Goal: Find contact information: Find contact information

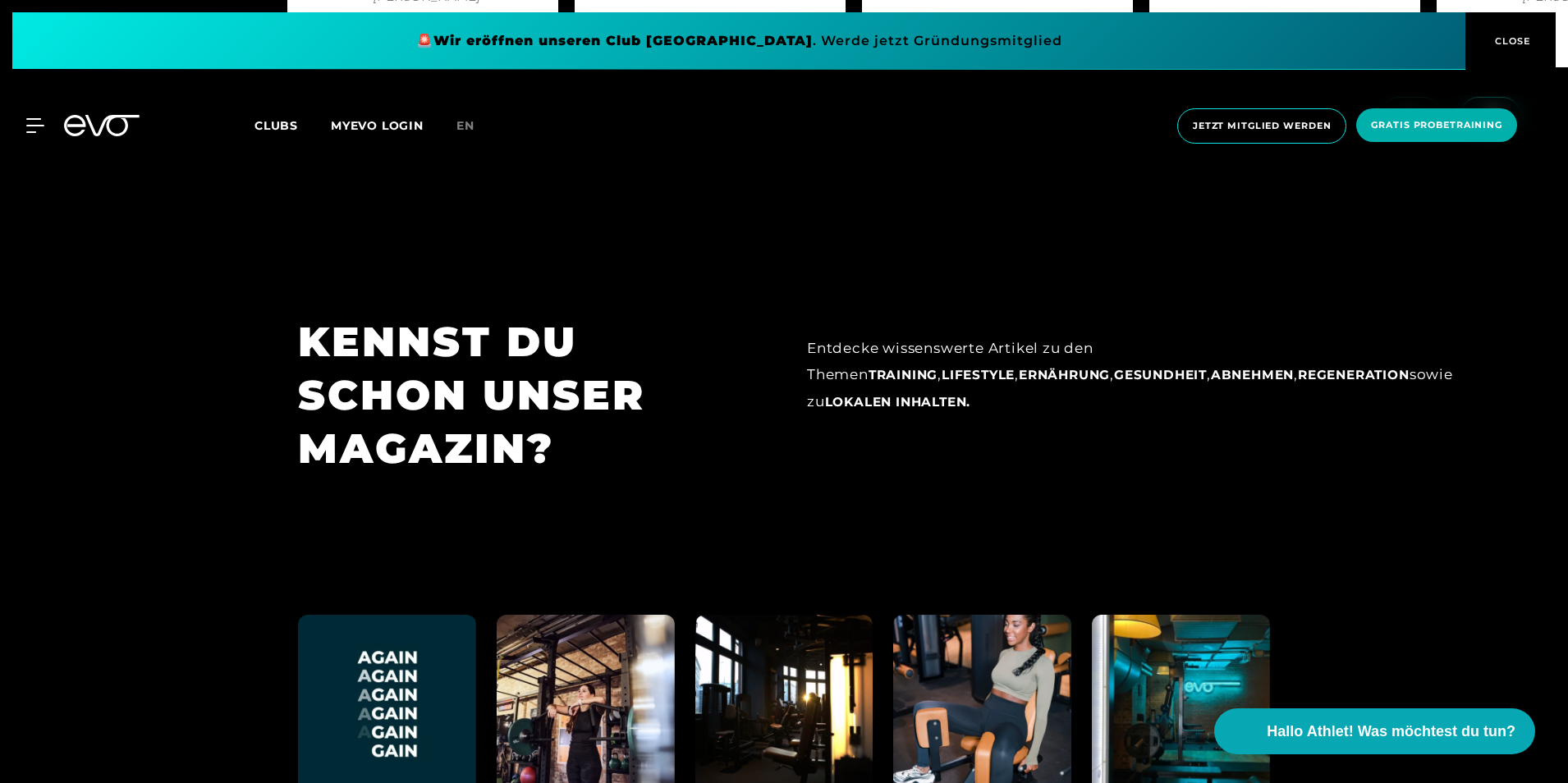
scroll to position [9382, 0]
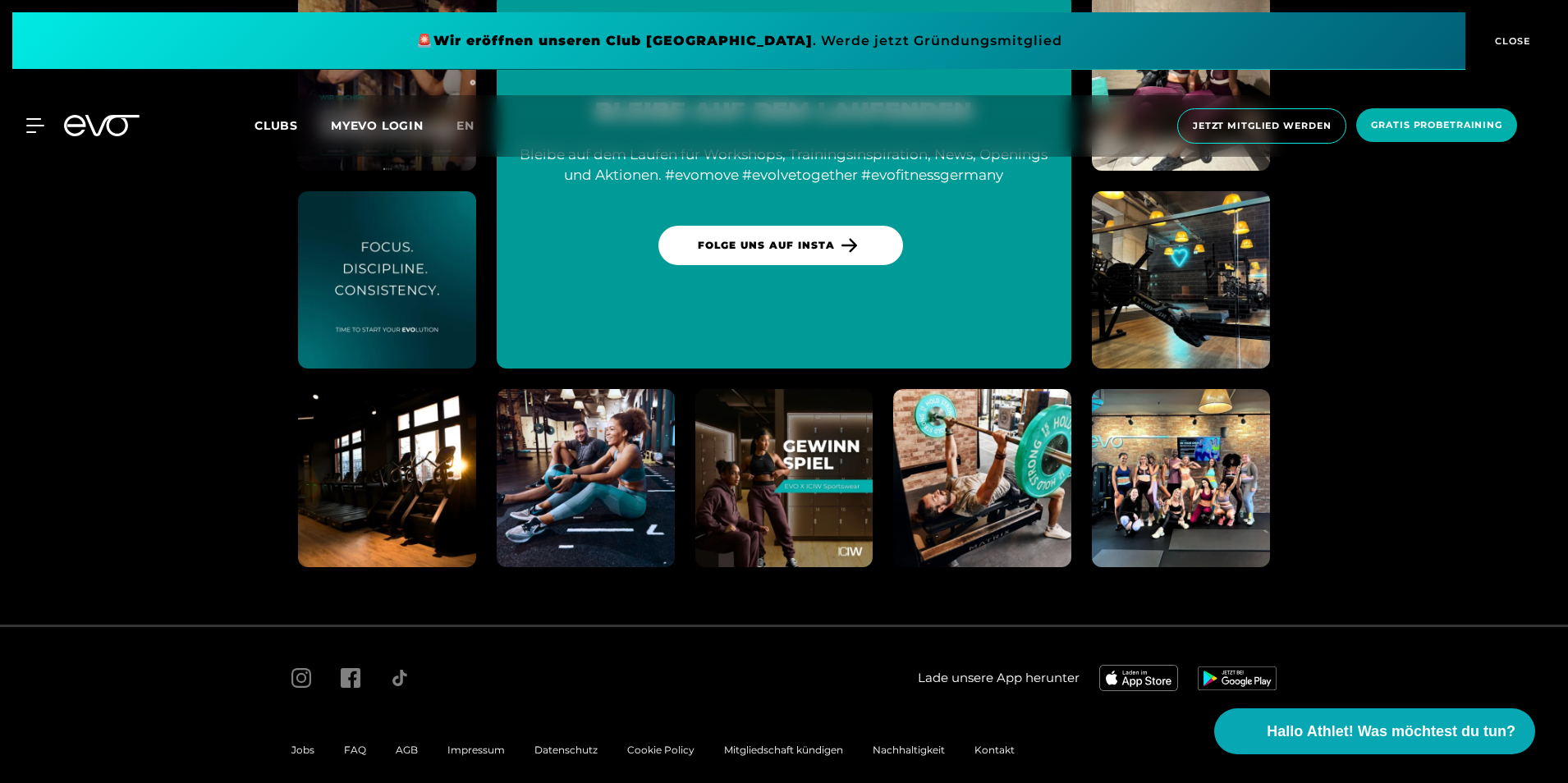
click at [456, 744] on span "Impressum" at bounding box center [476, 749] width 57 height 12
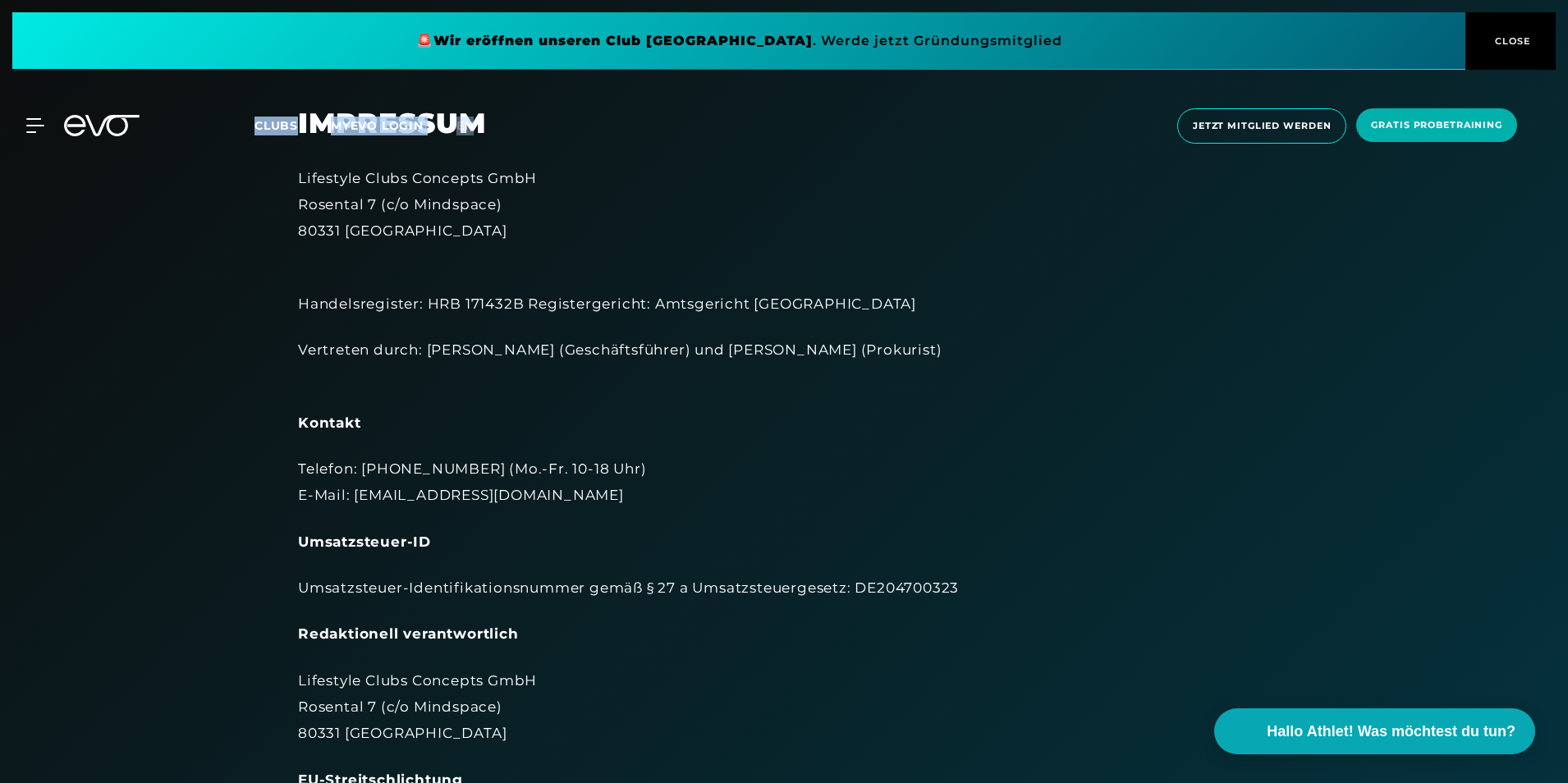
drag, startPoint x: 588, startPoint y: 164, endPoint x: 243, endPoint y: 158, distance: 345.1
click at [243, 158] on div "MyEVO Login Über EVO Mitgliedschaften Probetraining TAGESPASS EVO Studios Düsse…" at bounding box center [784, 126] width 1568 height 88
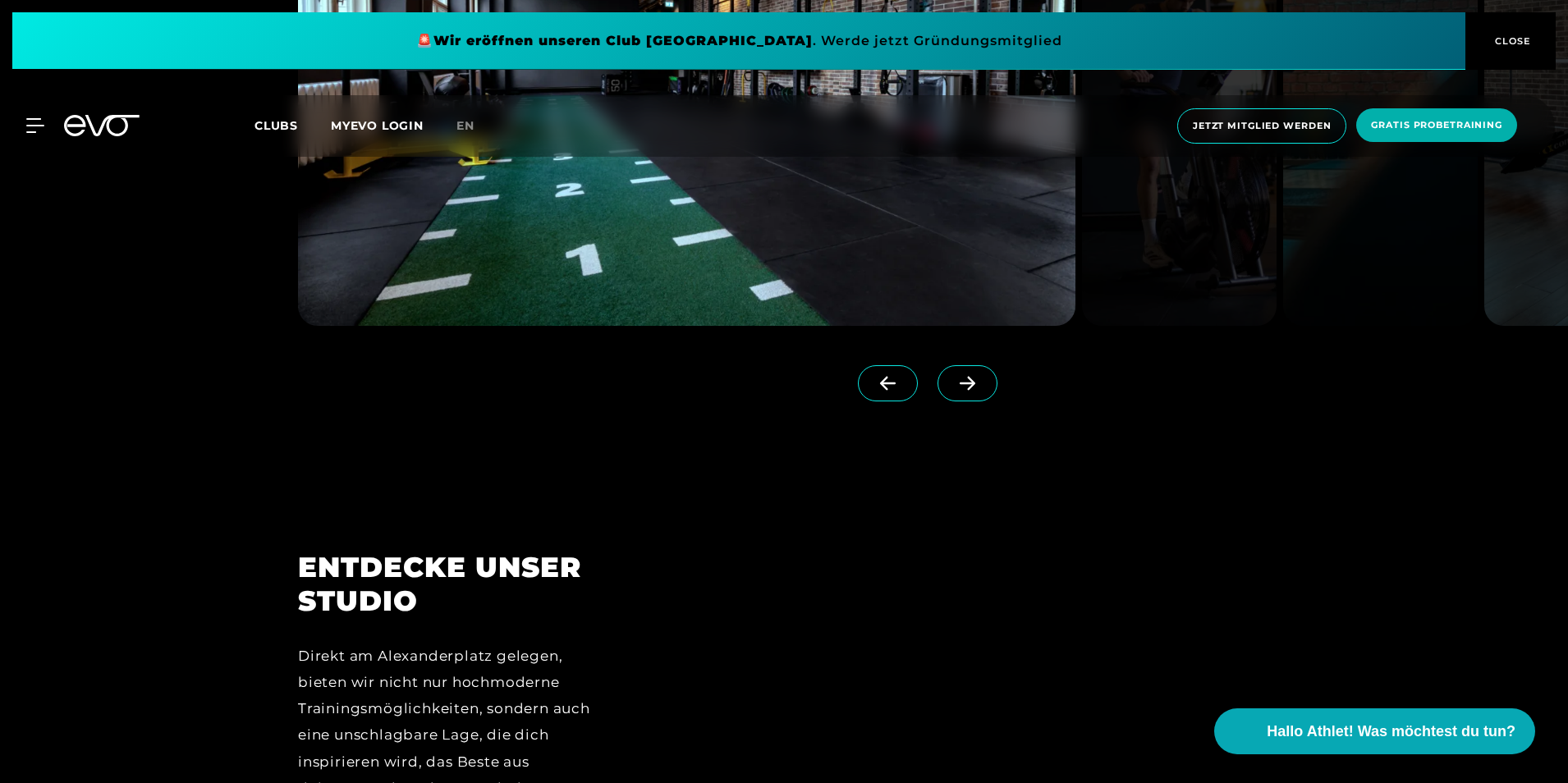
scroll to position [2134, 0]
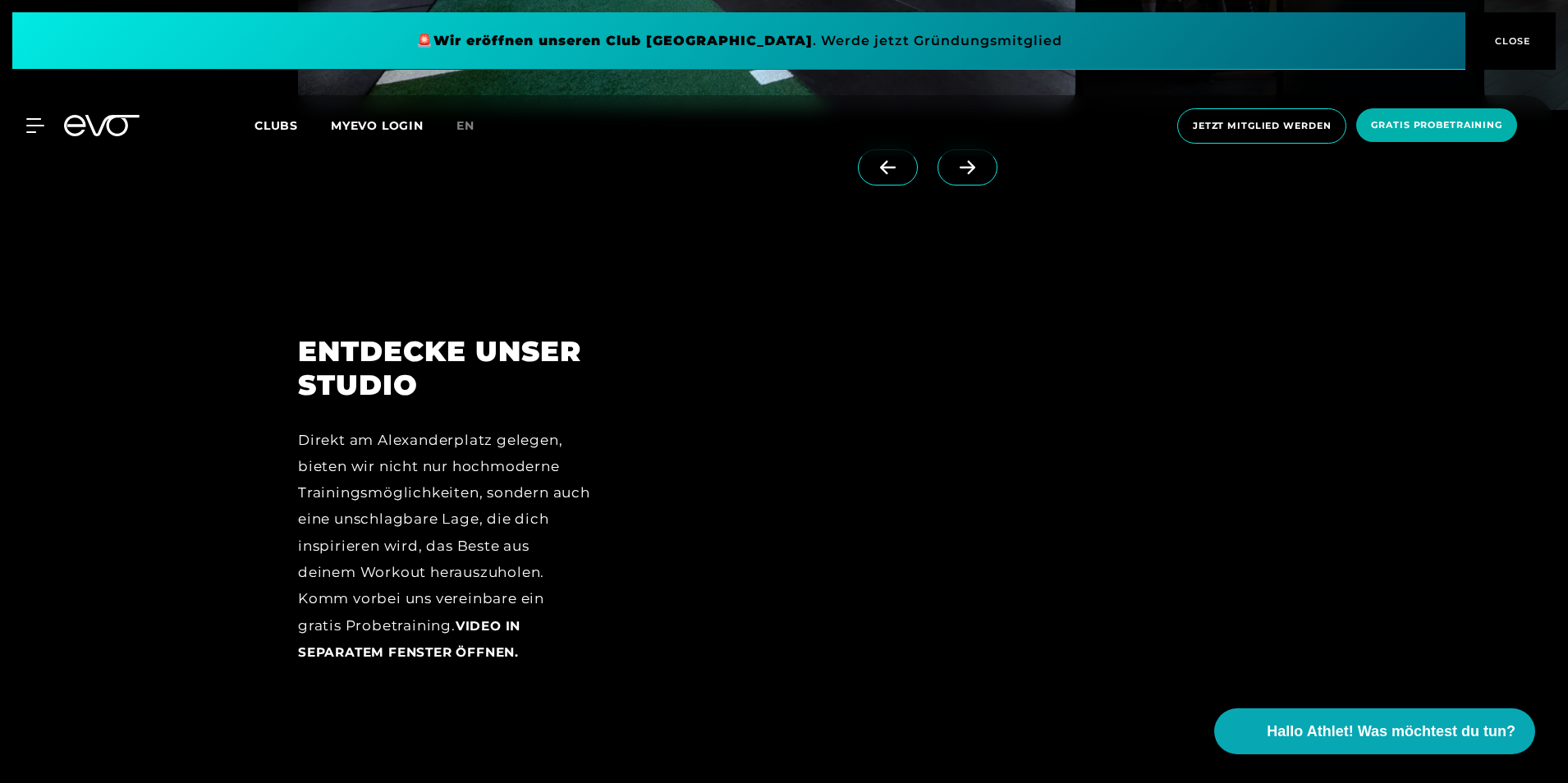
click at [281, 122] on span "Clubs" at bounding box center [276, 126] width 44 height 15
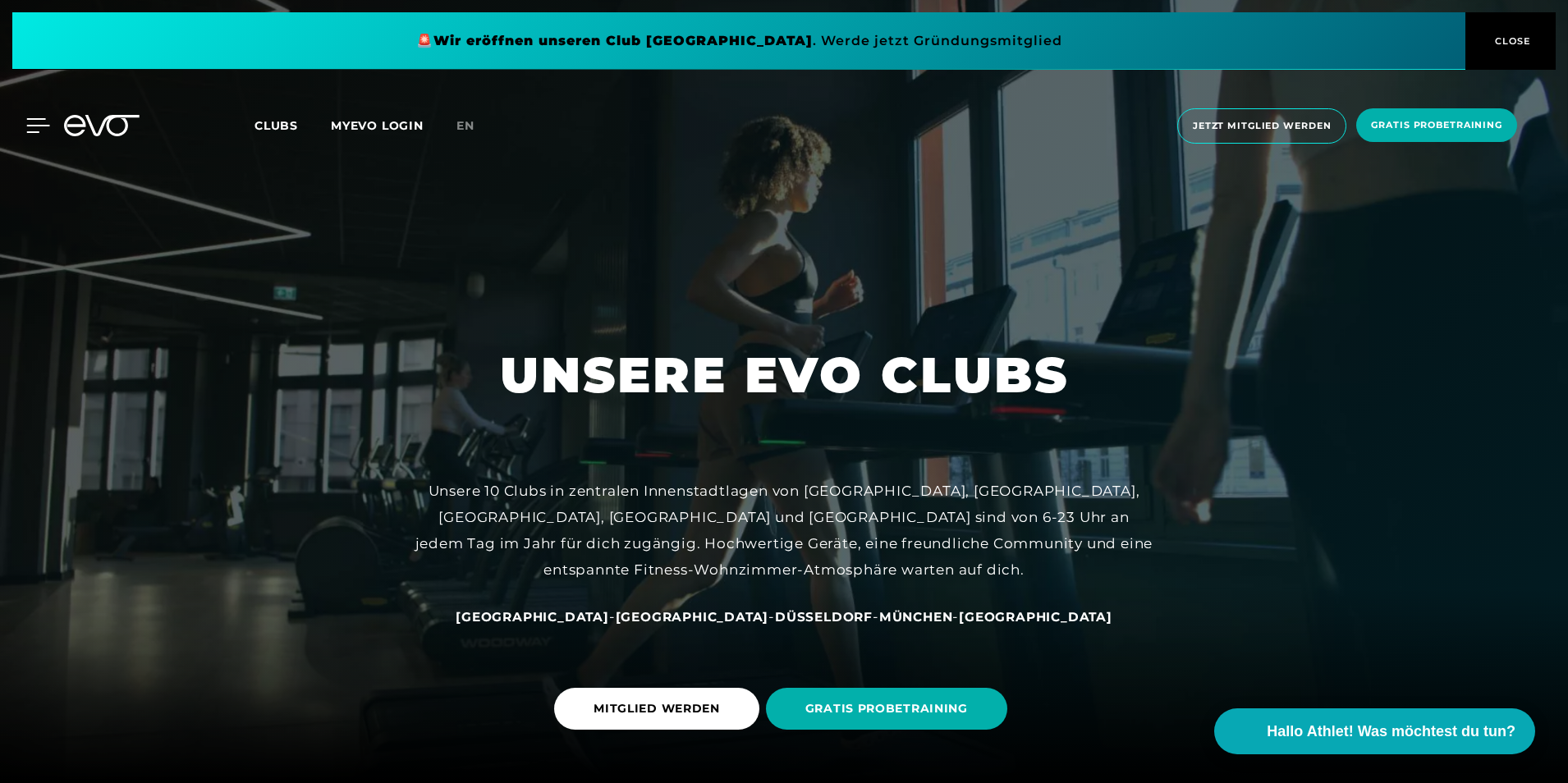
click at [38, 125] on icon at bounding box center [38, 125] width 23 height 13
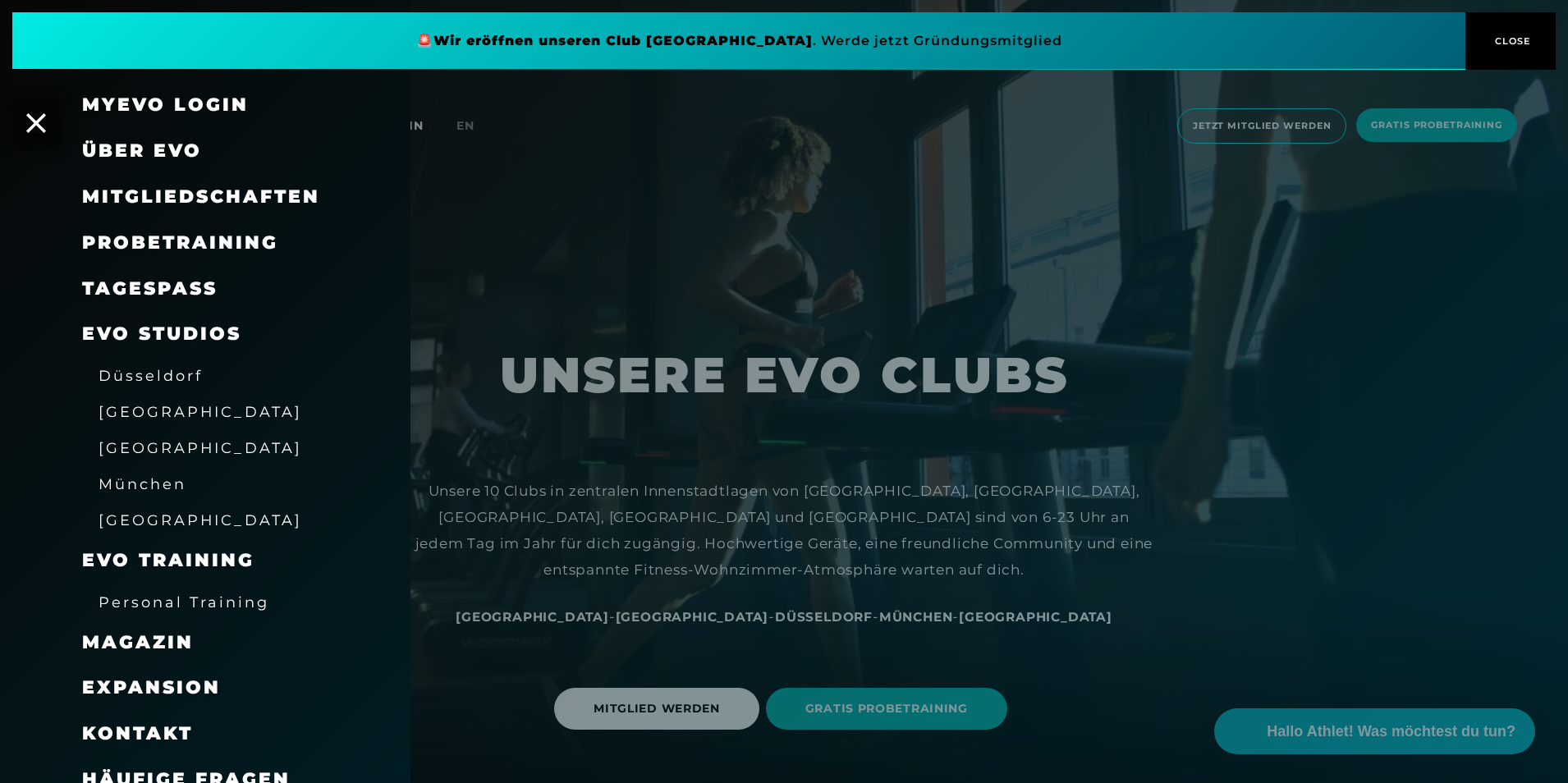
click at [145, 415] on span "[GEOGRAPHIC_DATA]" at bounding box center [200, 411] width 204 height 17
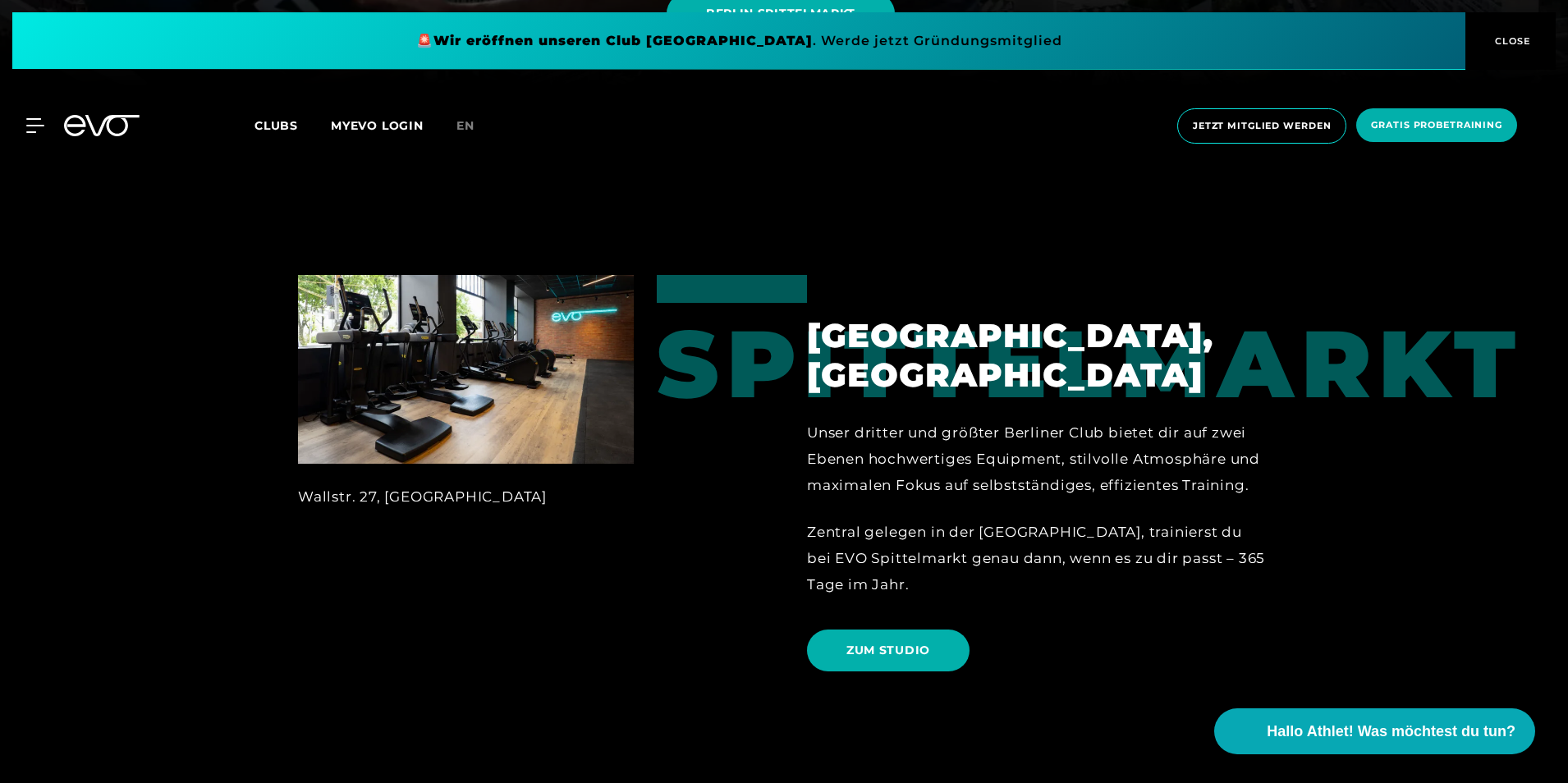
scroll to position [699, 0]
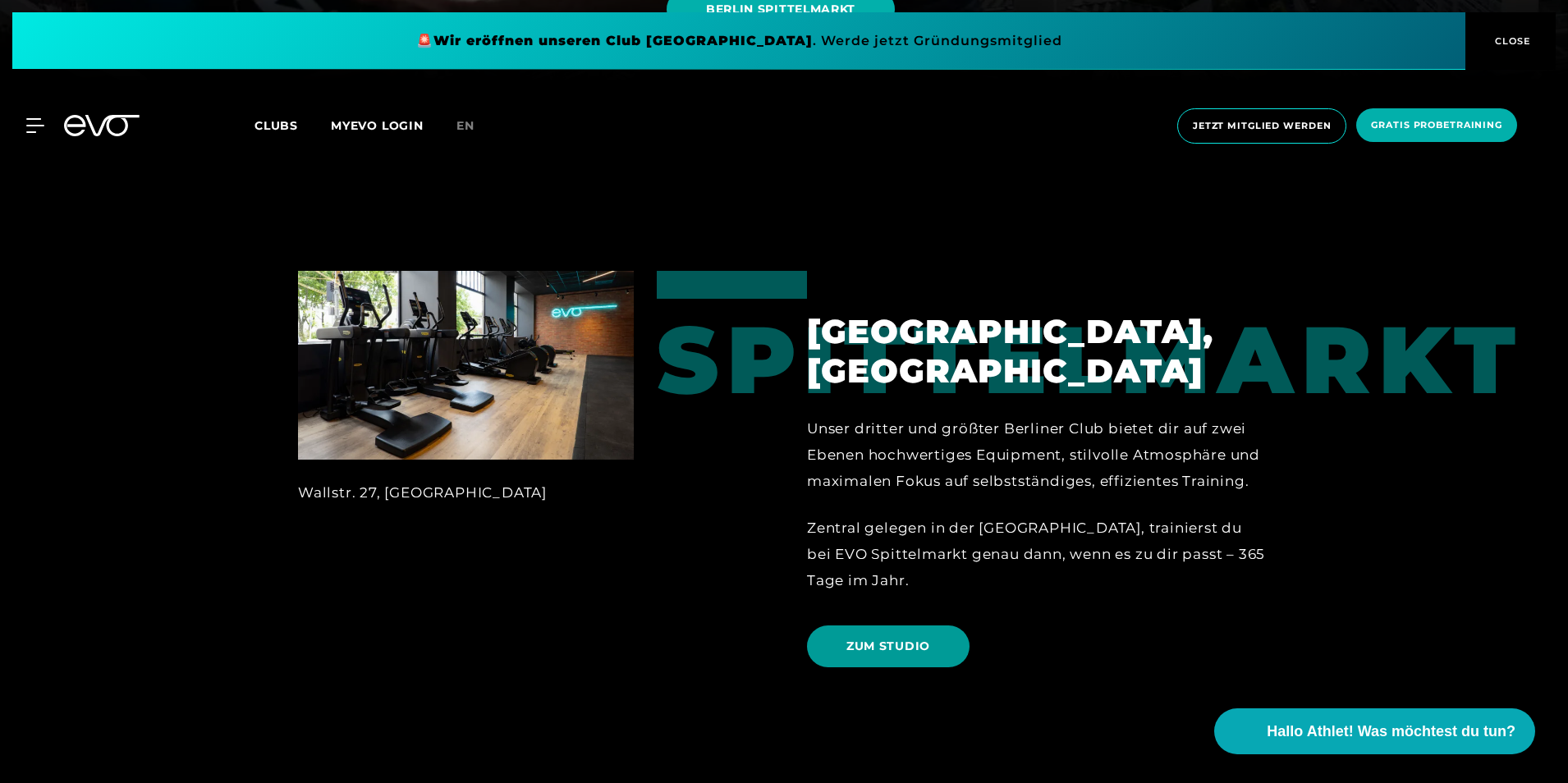
click at [872, 638] on span "ZUM STUDIO" at bounding box center [889, 647] width 84 height 17
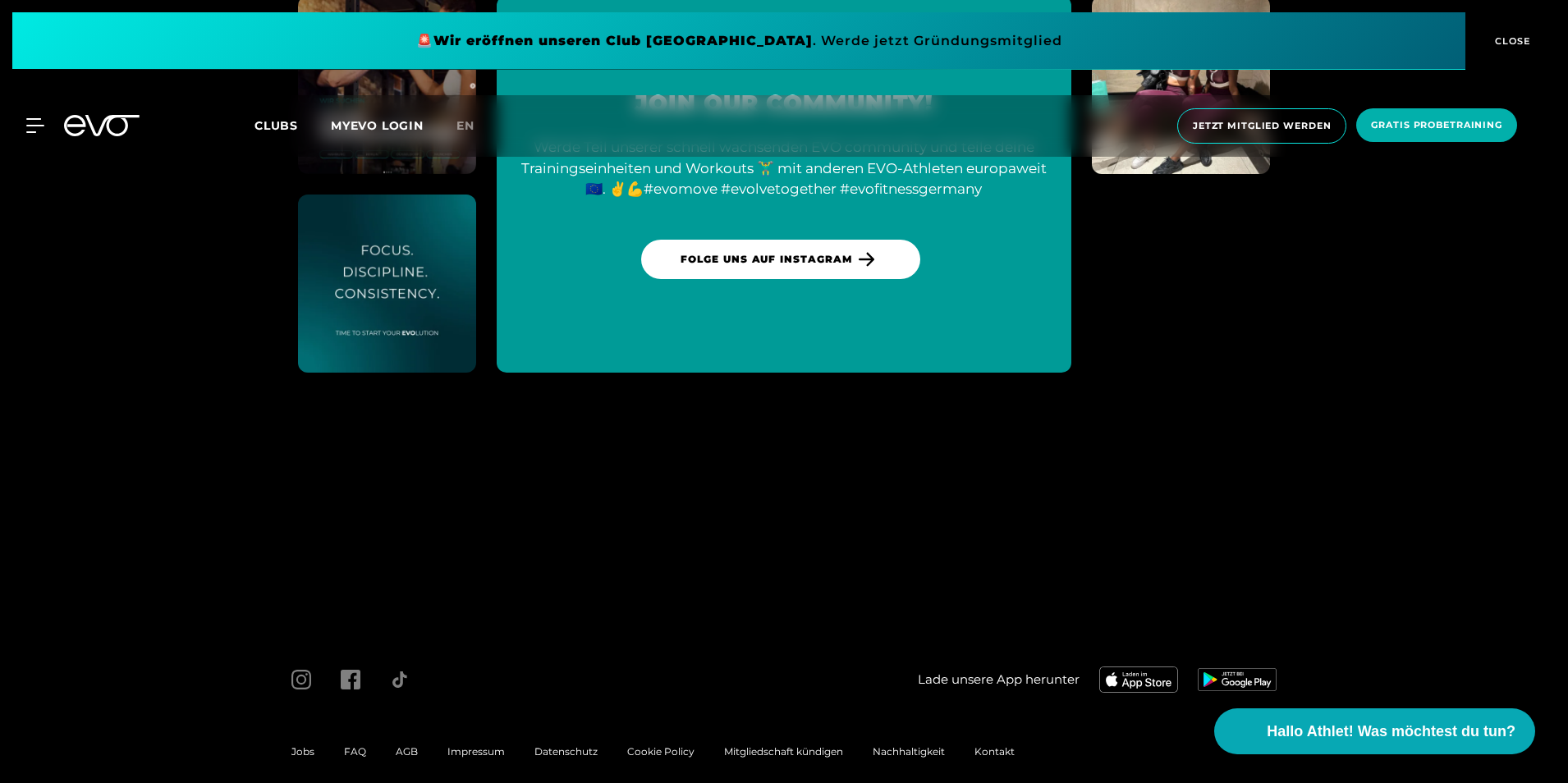
scroll to position [7775, 0]
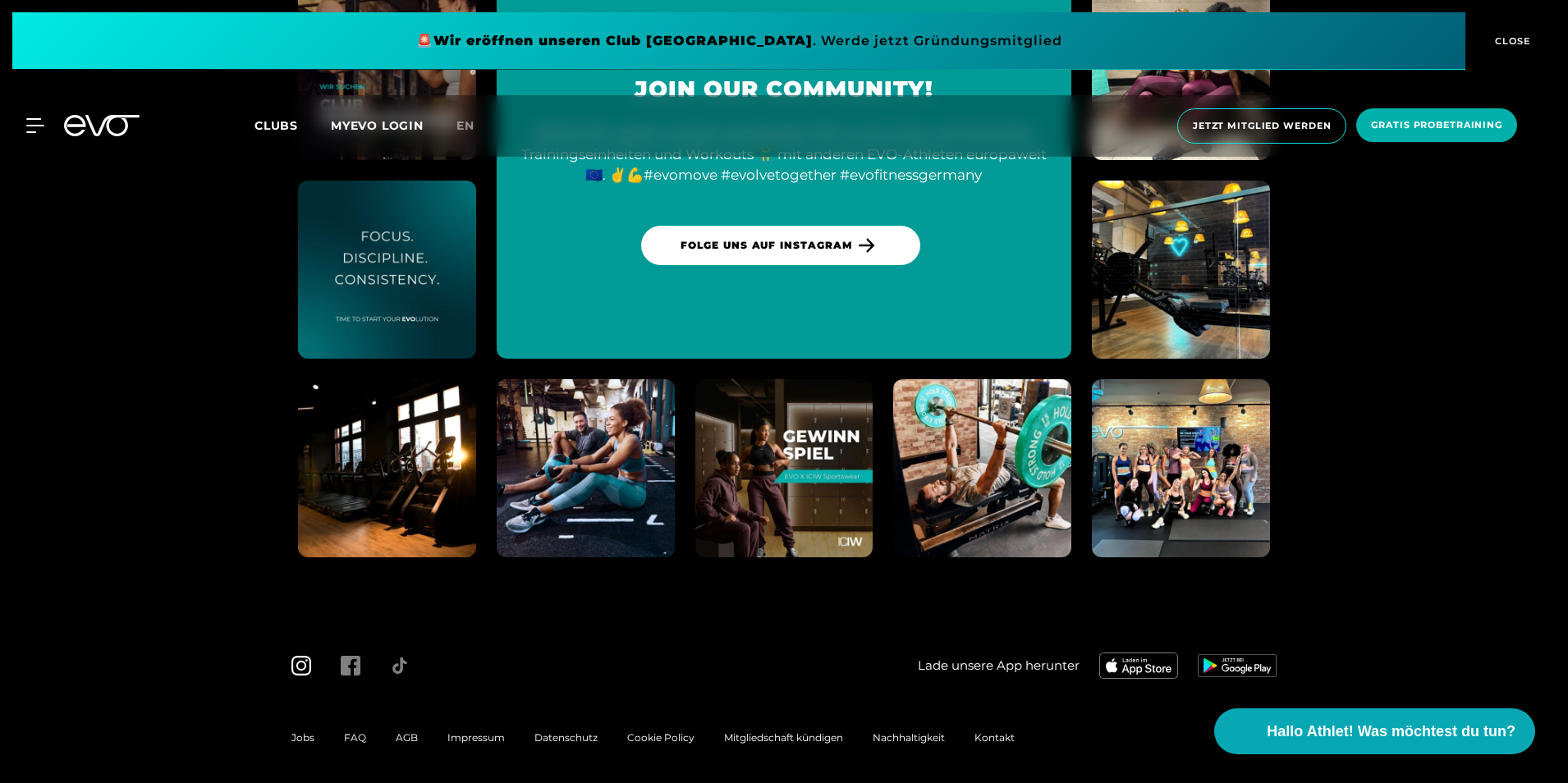
click at [307, 656] on icon at bounding box center [301, 665] width 20 height 20
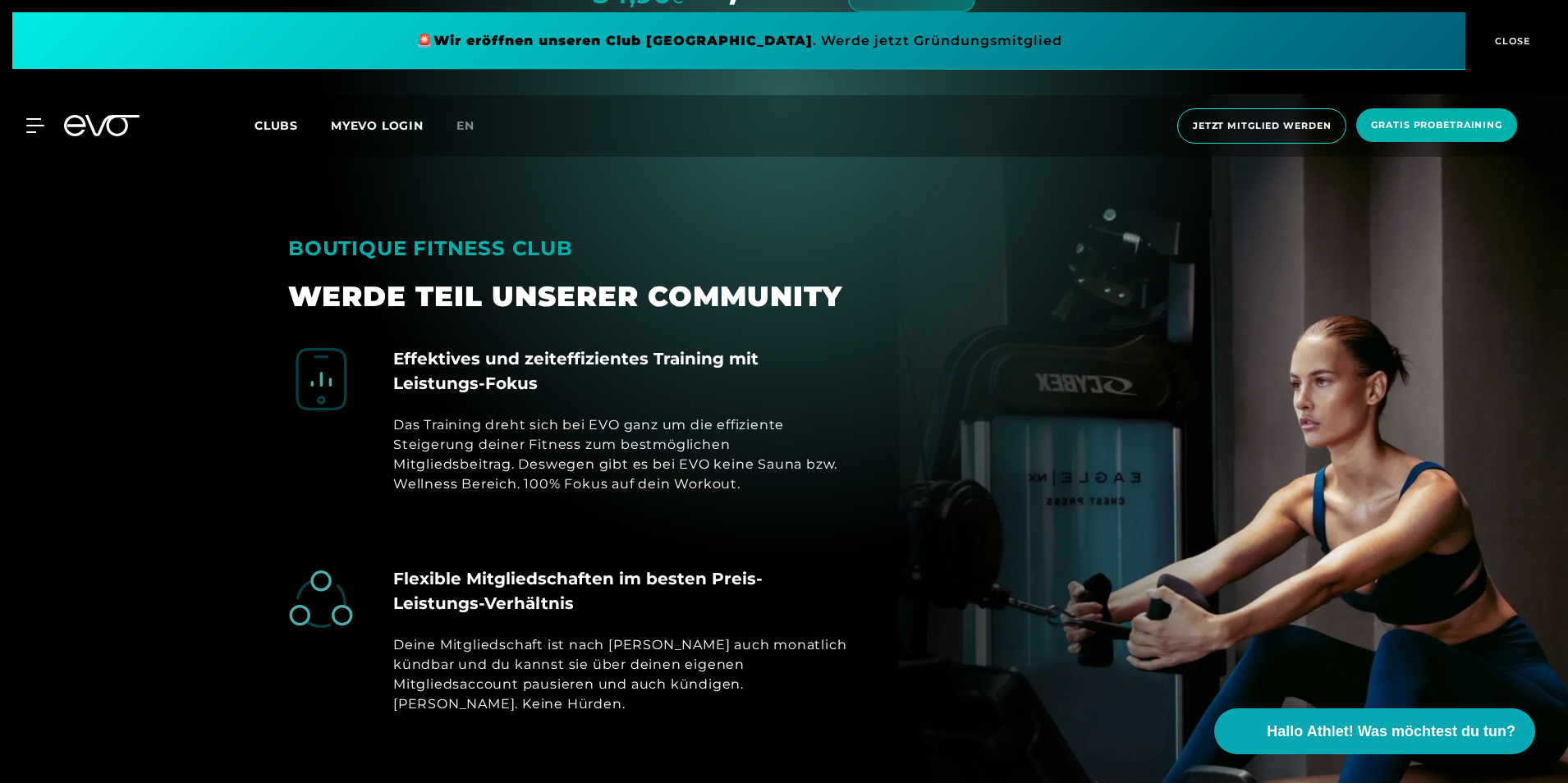
scroll to position [5992, 0]
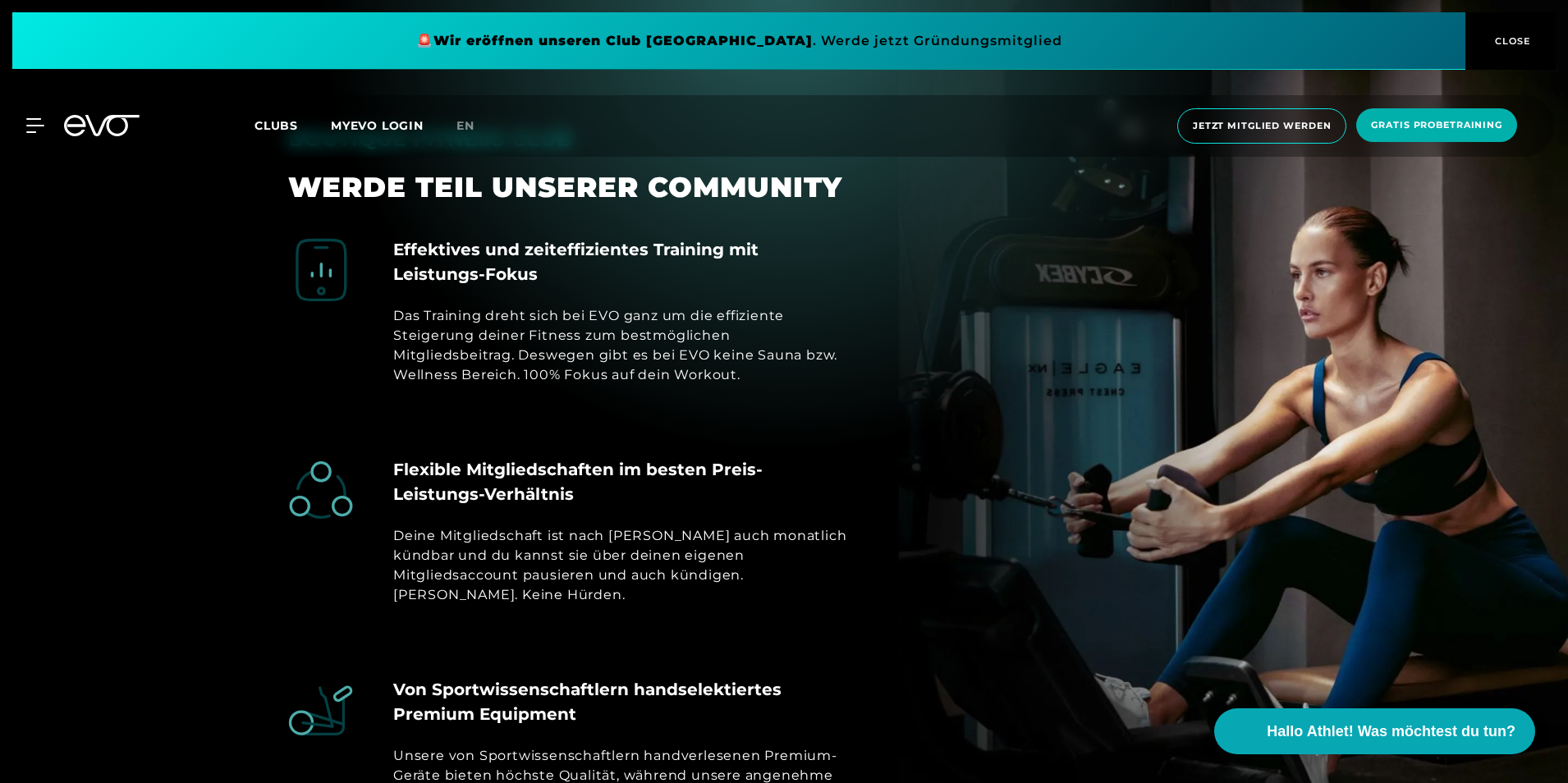
click at [353, 121] on link "MYEVO LOGIN" at bounding box center [377, 126] width 93 height 15
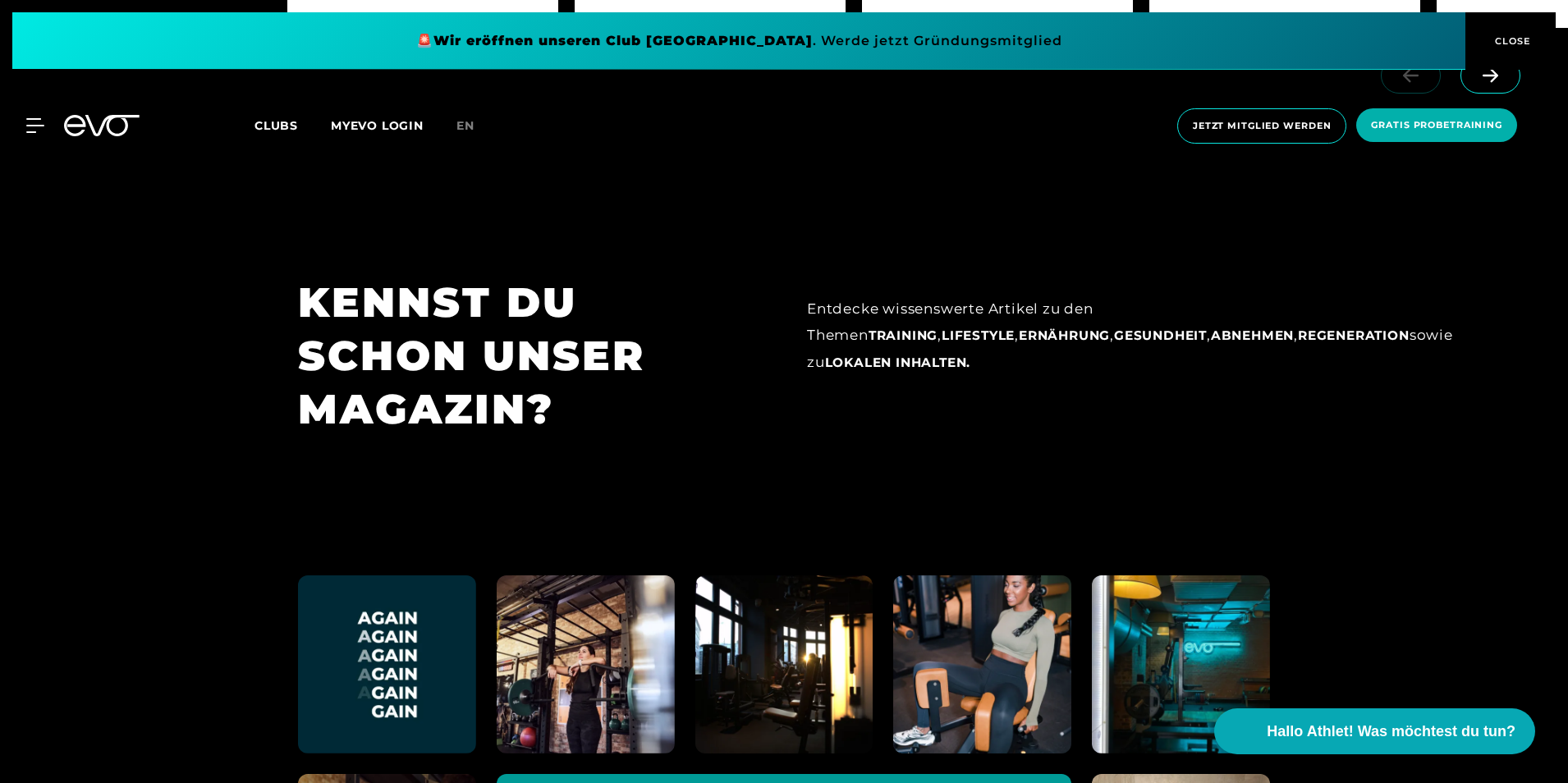
scroll to position [8562, 0]
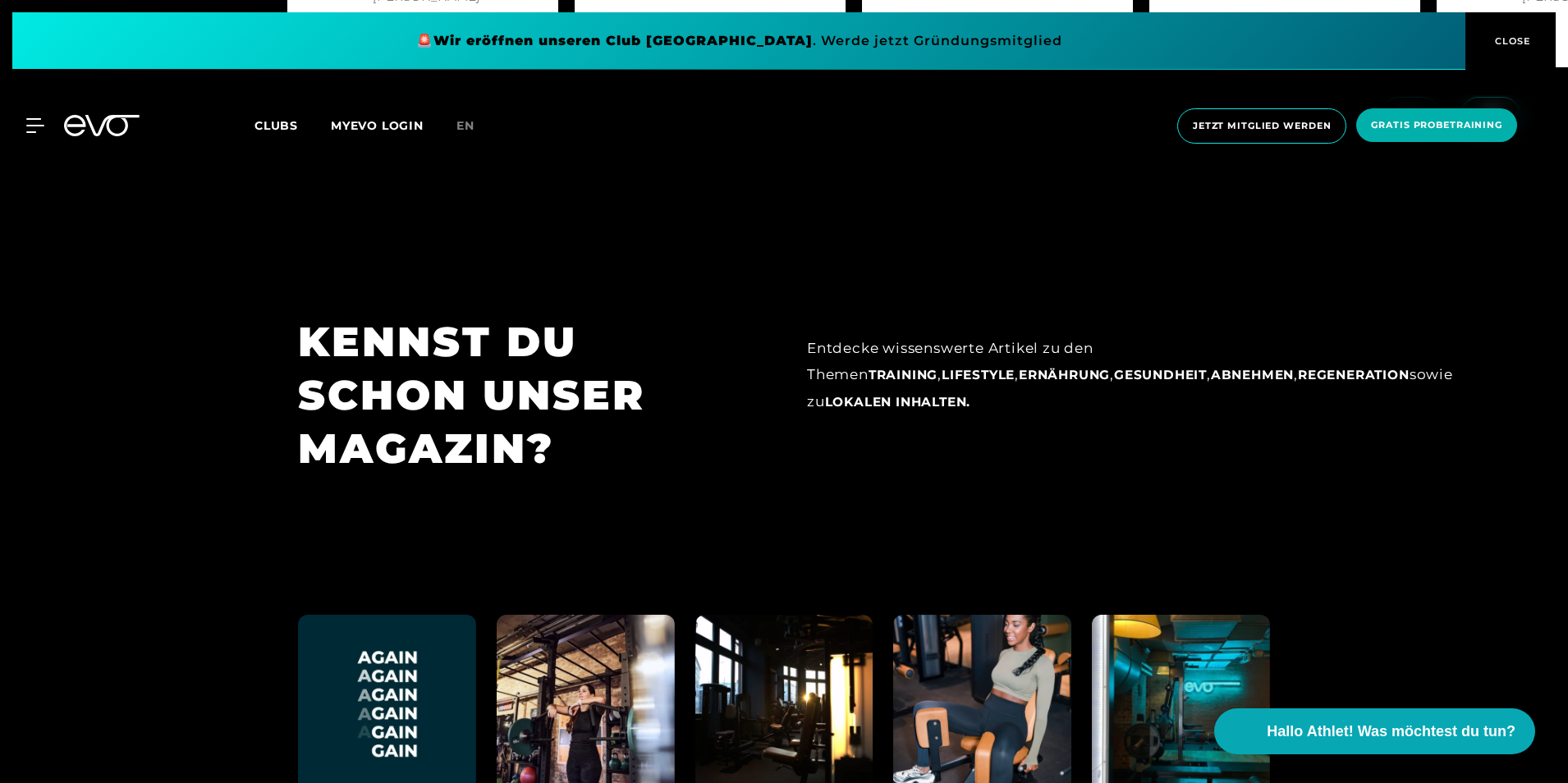
click at [282, 115] on div "MyEVO Login Über EVO Mitgliedschaften Probetraining TAGESPASS EVO Studios Düsse…" at bounding box center [784, 126] width 1561 height 62
click at [270, 125] on span "Clubs" at bounding box center [276, 126] width 44 height 15
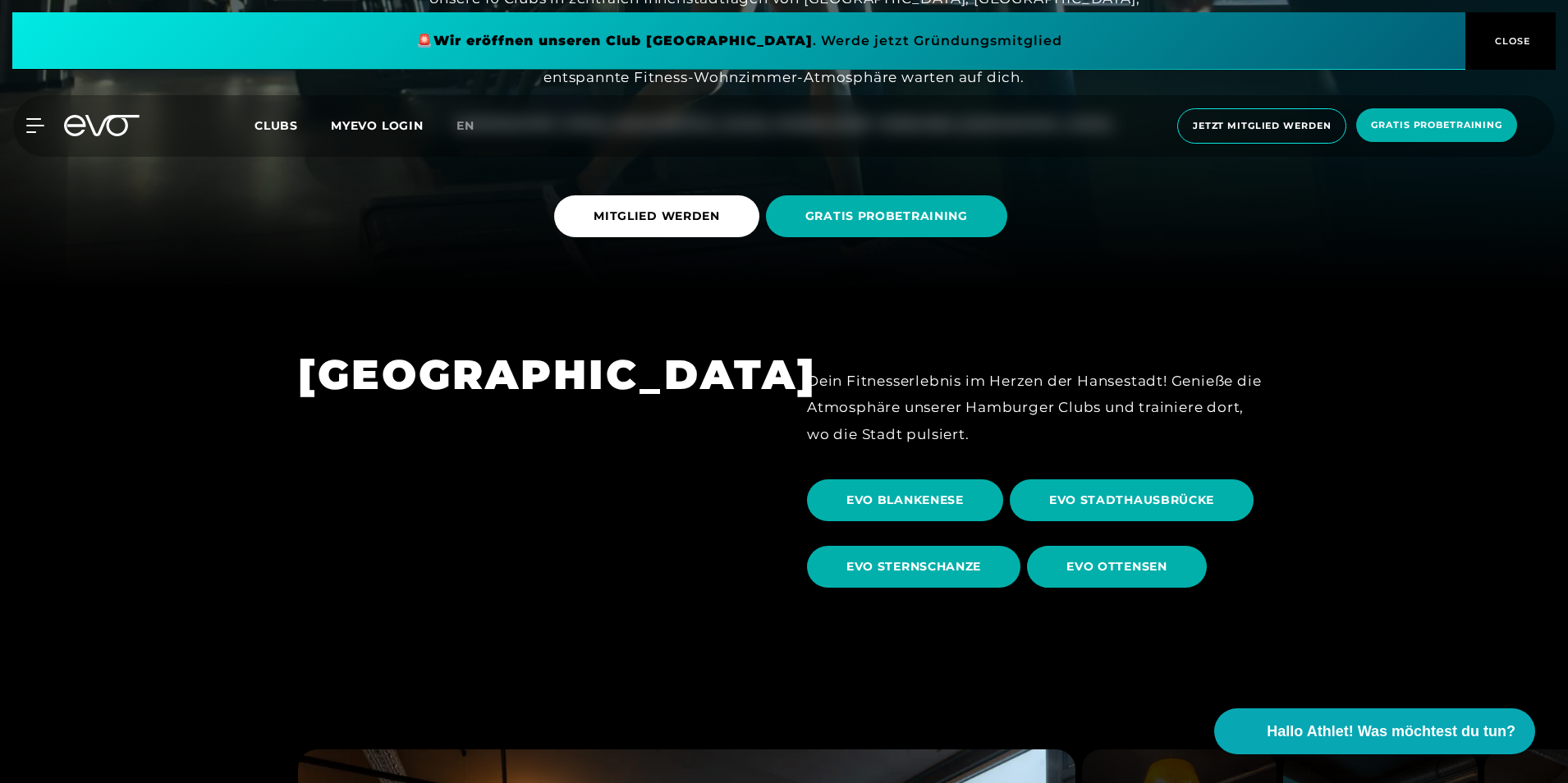
scroll to position [328, 0]
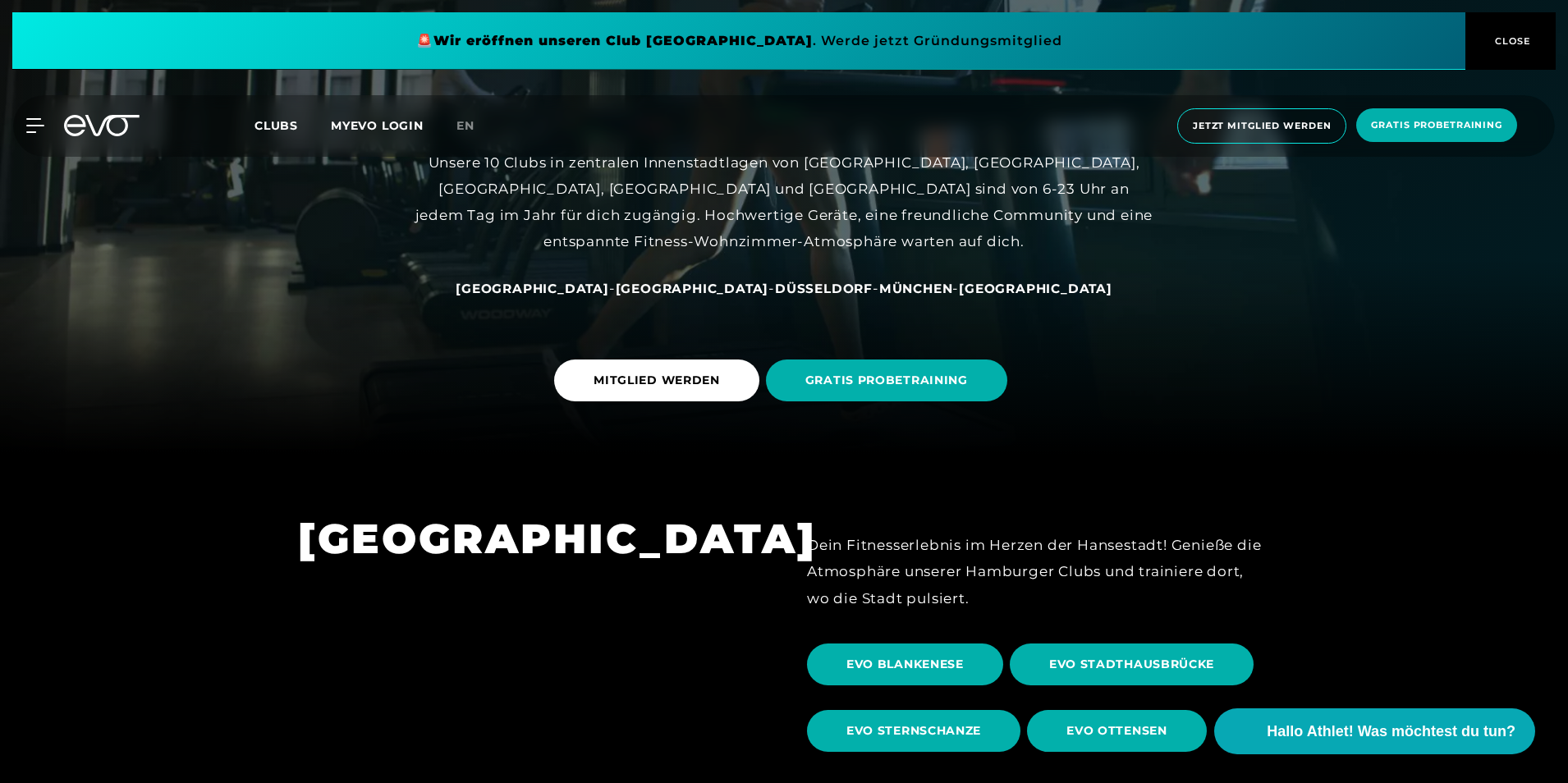
click at [677, 288] on span "[GEOGRAPHIC_DATA]" at bounding box center [692, 288] width 153 height 16
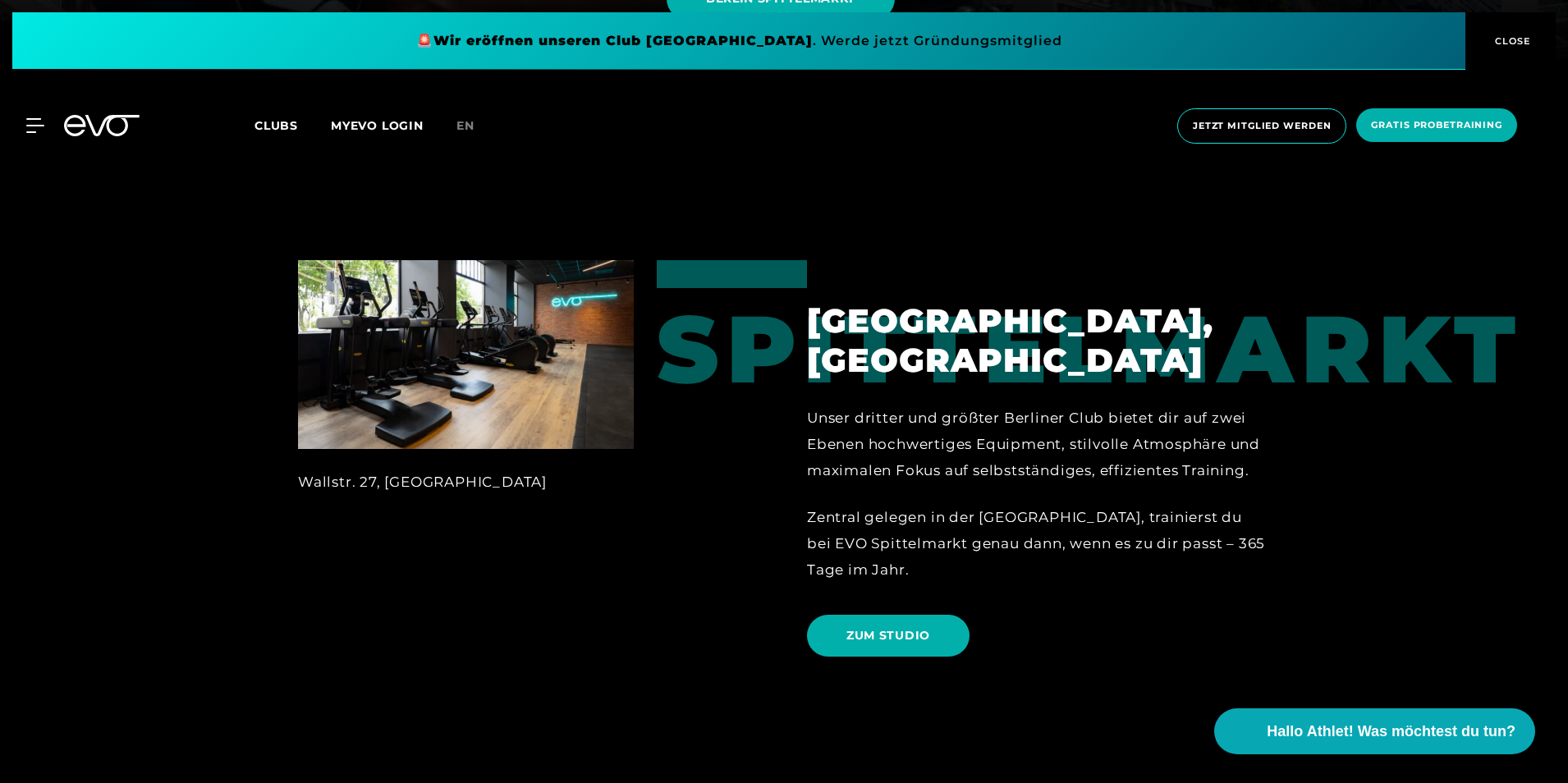
scroll to position [739, 0]
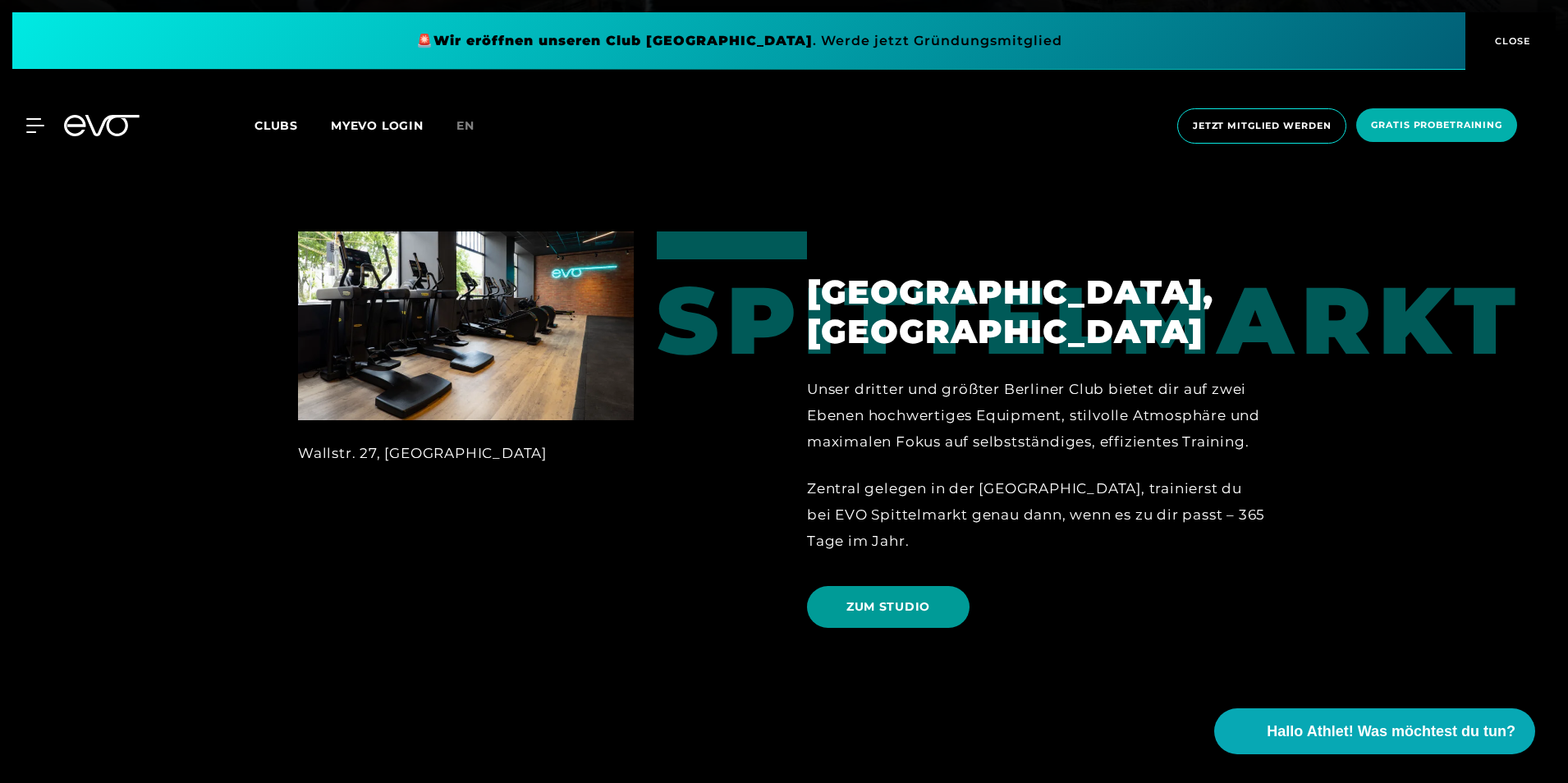
click at [929, 598] on span "ZUM STUDIO" at bounding box center [889, 606] width 84 height 17
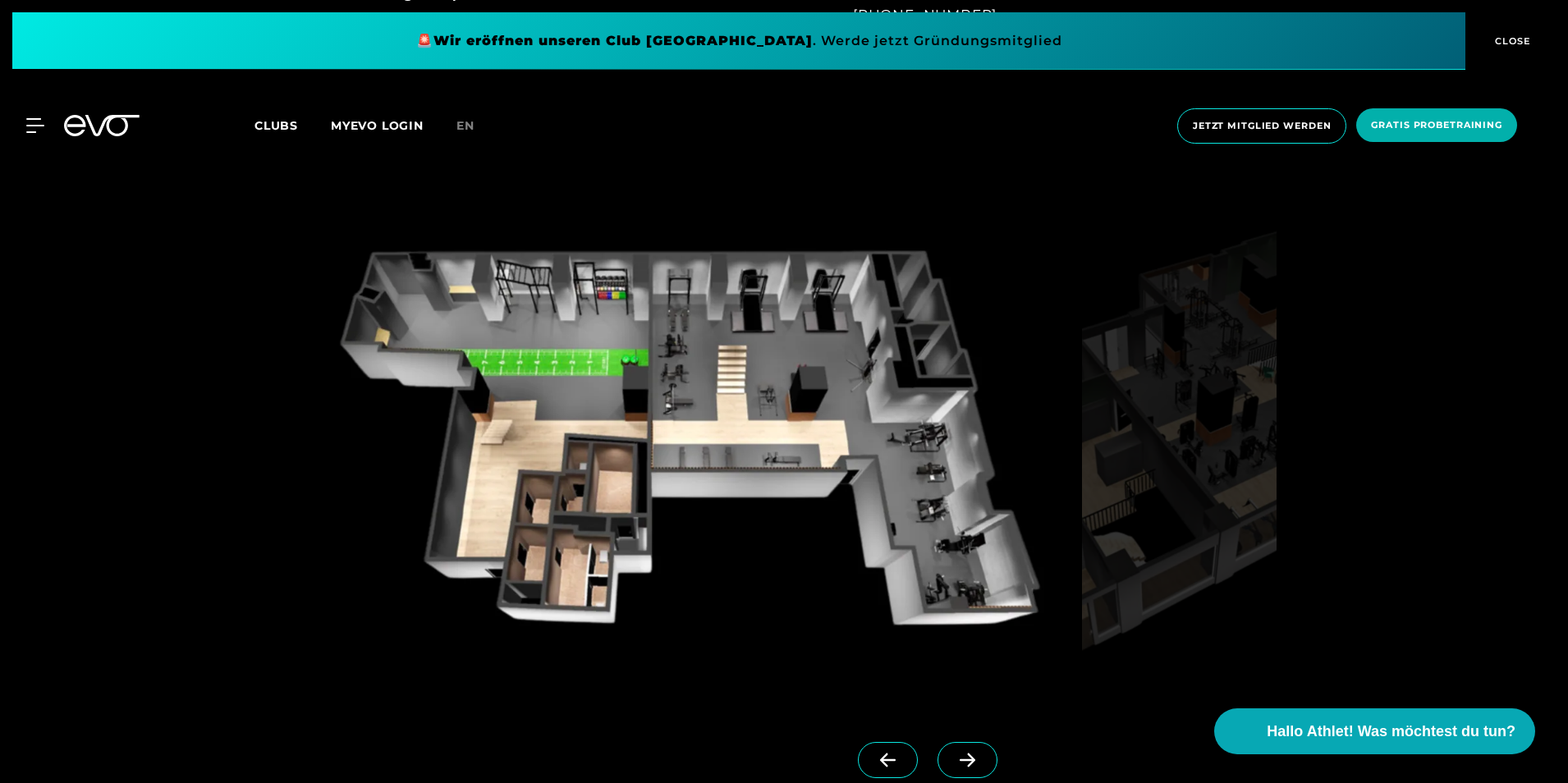
scroll to position [1559, 0]
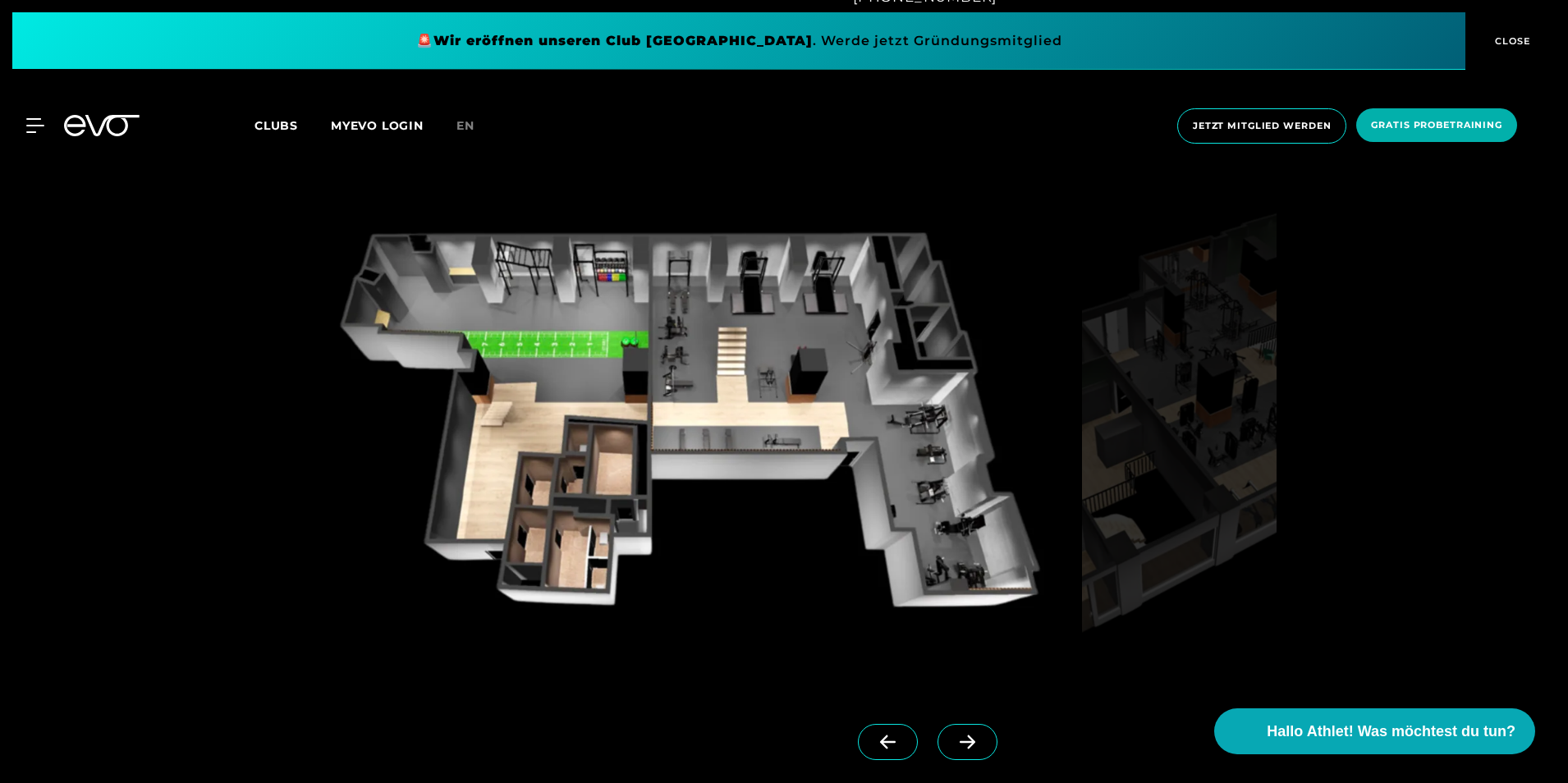
click at [960, 743] on icon at bounding box center [967, 742] width 16 height 14
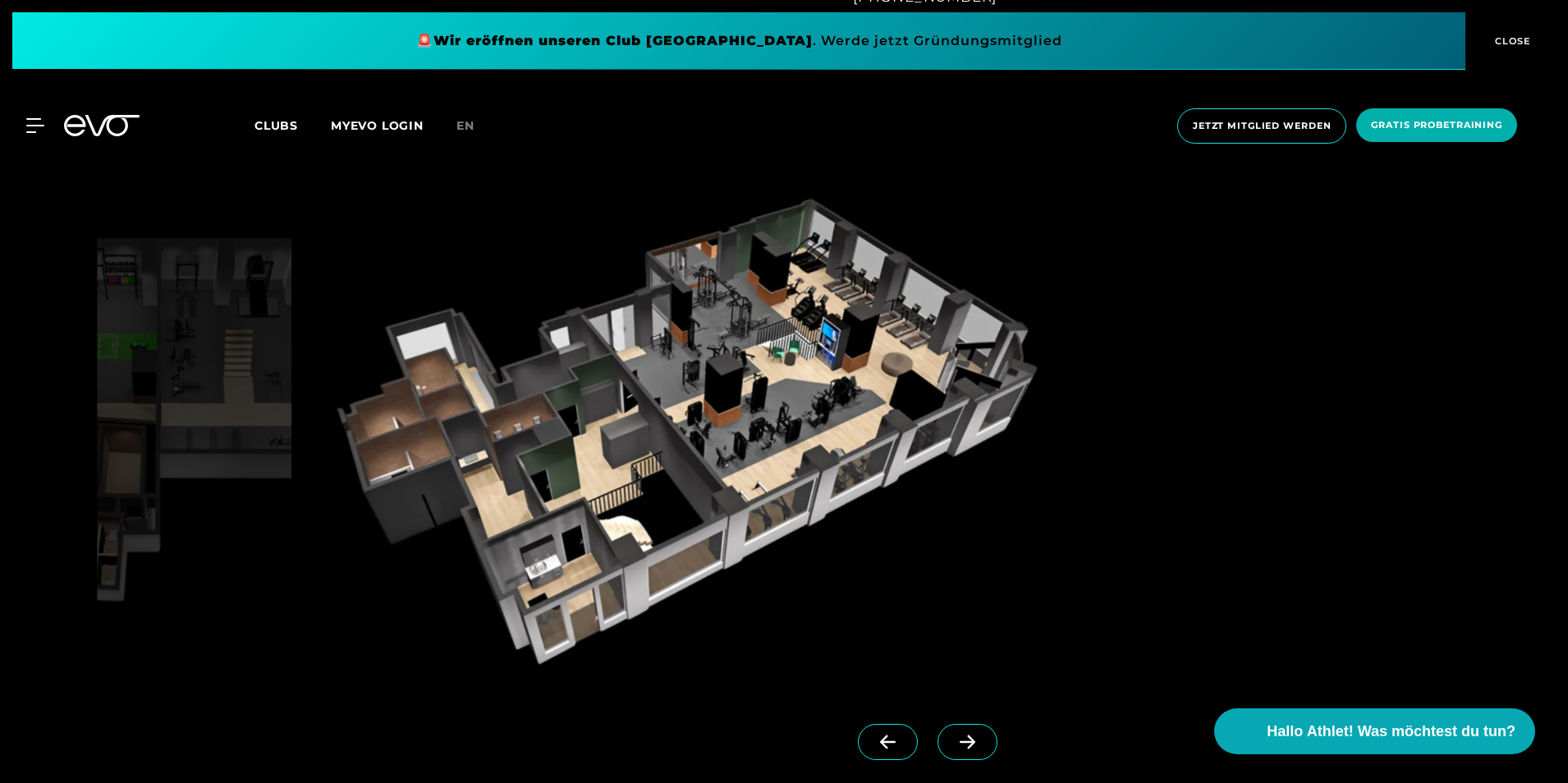
click at [953, 747] on icon at bounding box center [967, 742] width 29 height 15
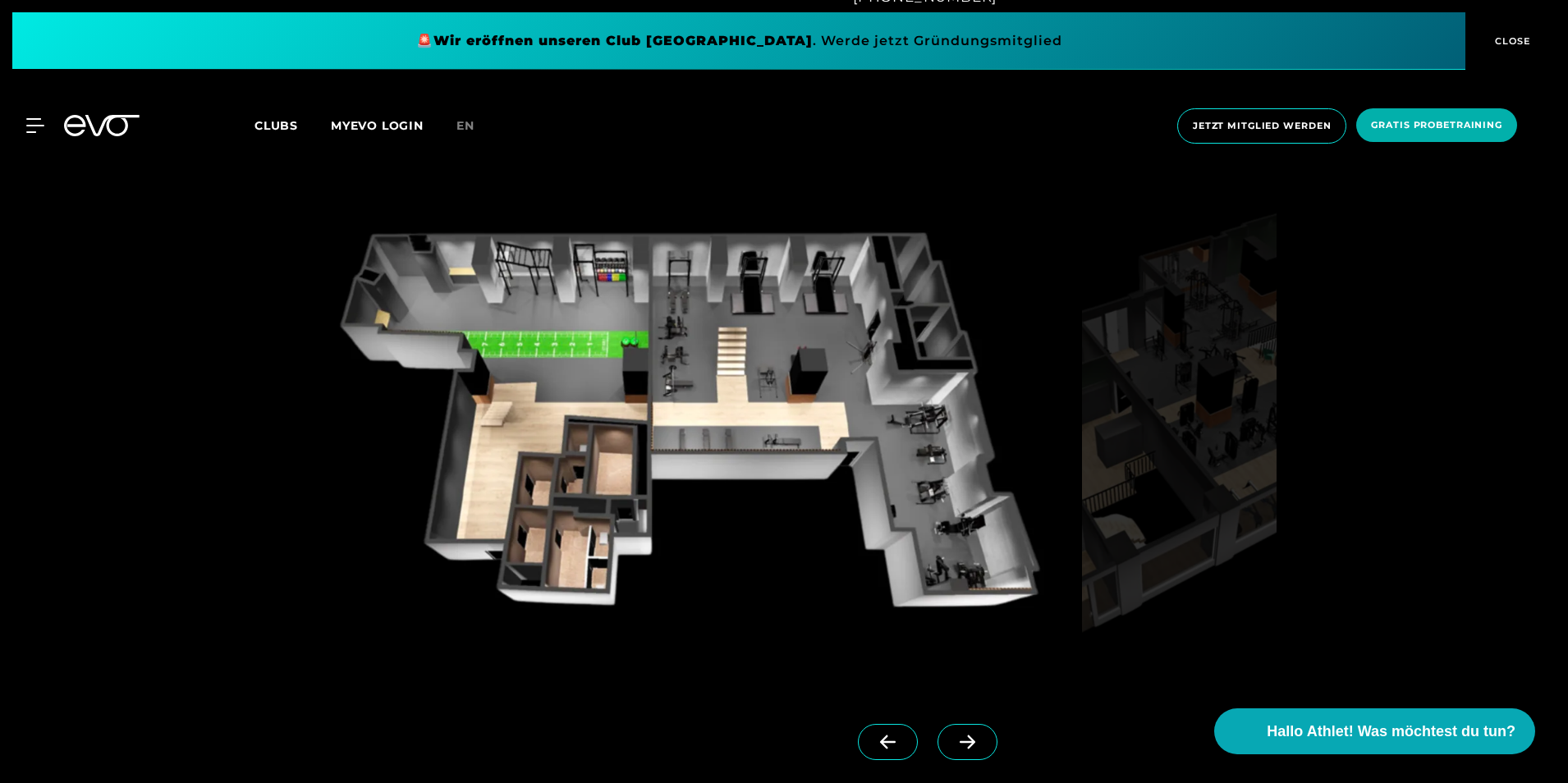
click at [953, 746] on icon at bounding box center [967, 742] width 29 height 15
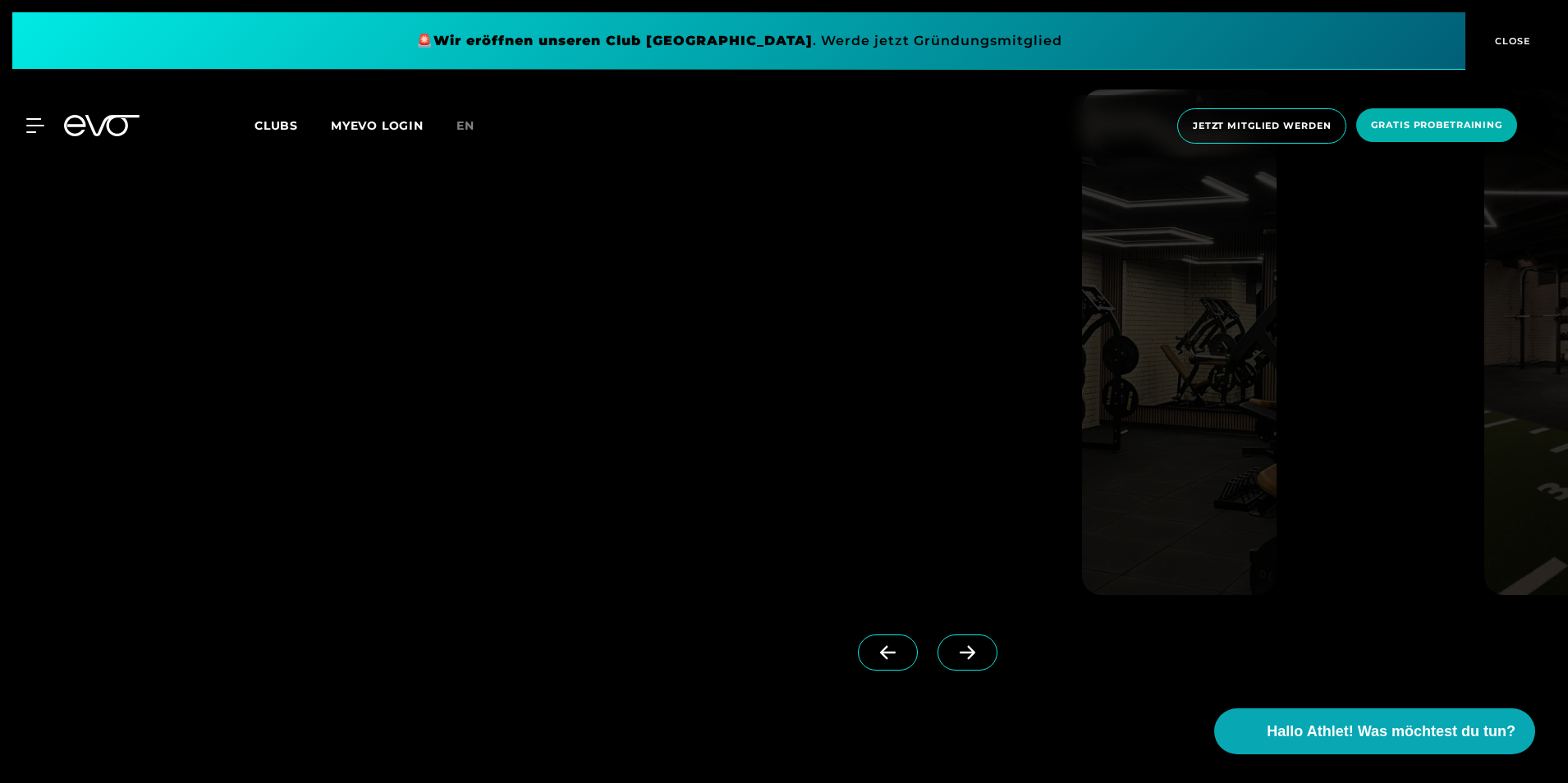
scroll to position [4268, 0]
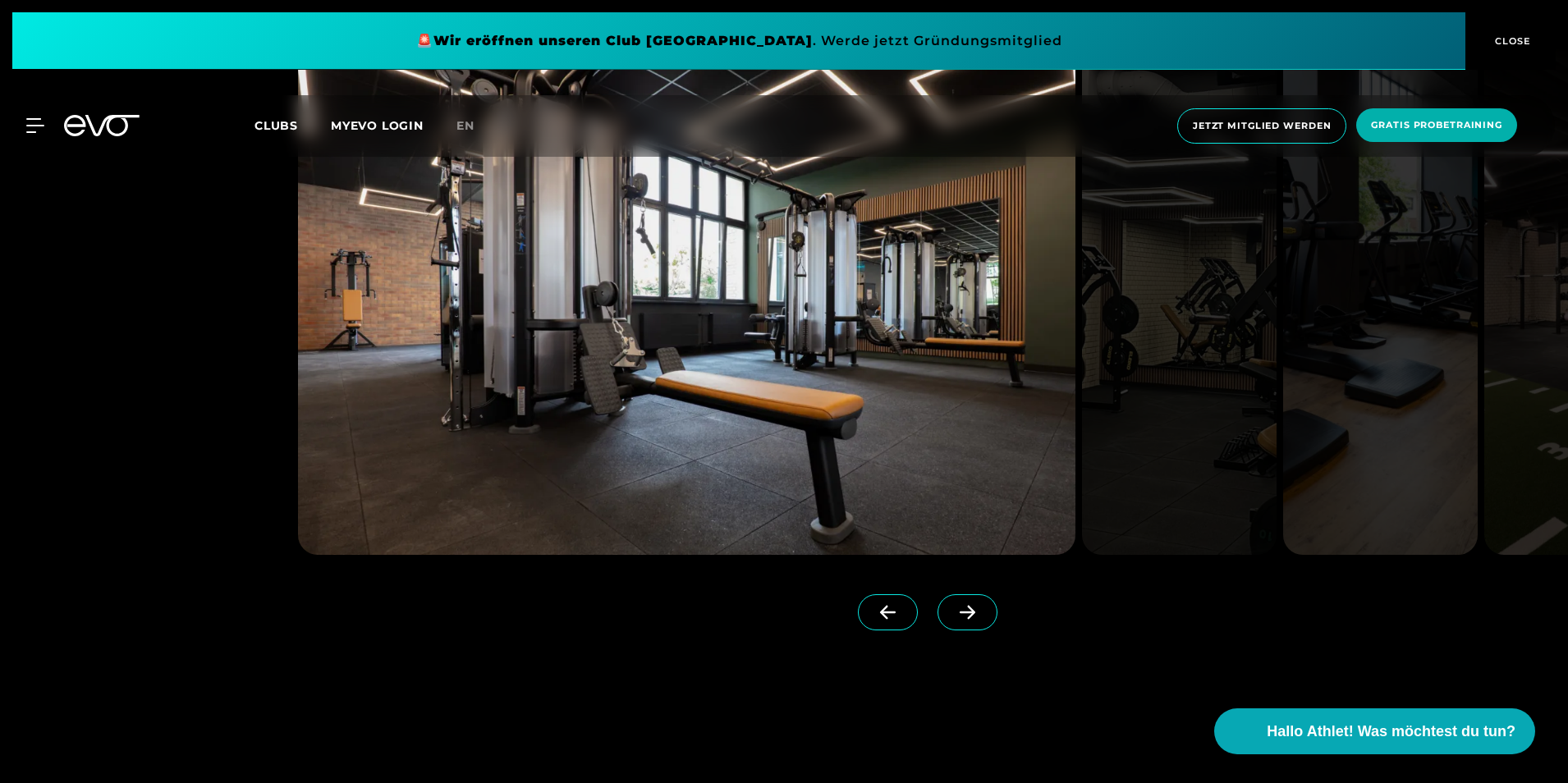
click at [867, 594] on span at bounding box center [888, 612] width 60 height 36
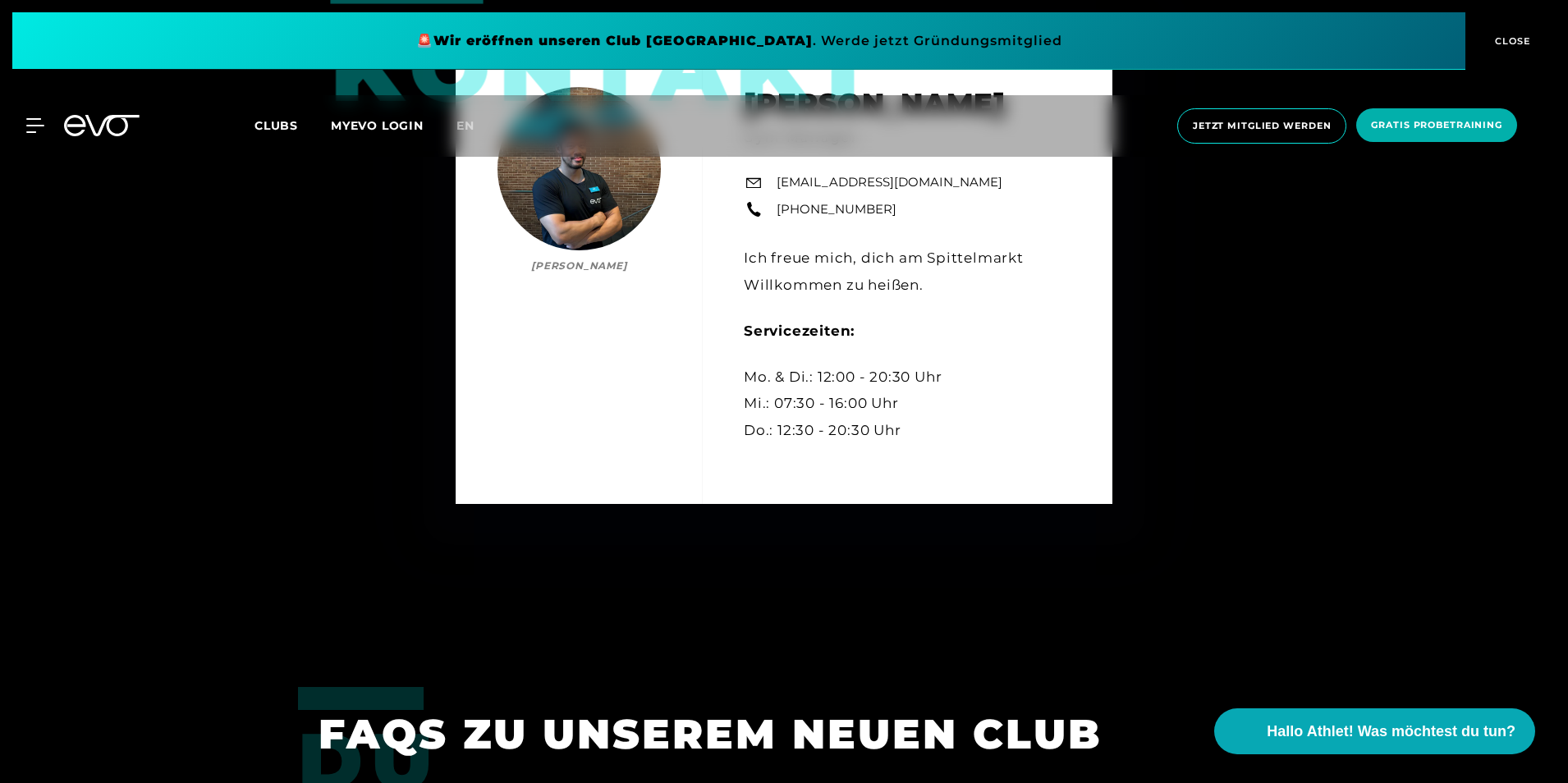
scroll to position [5992, 0]
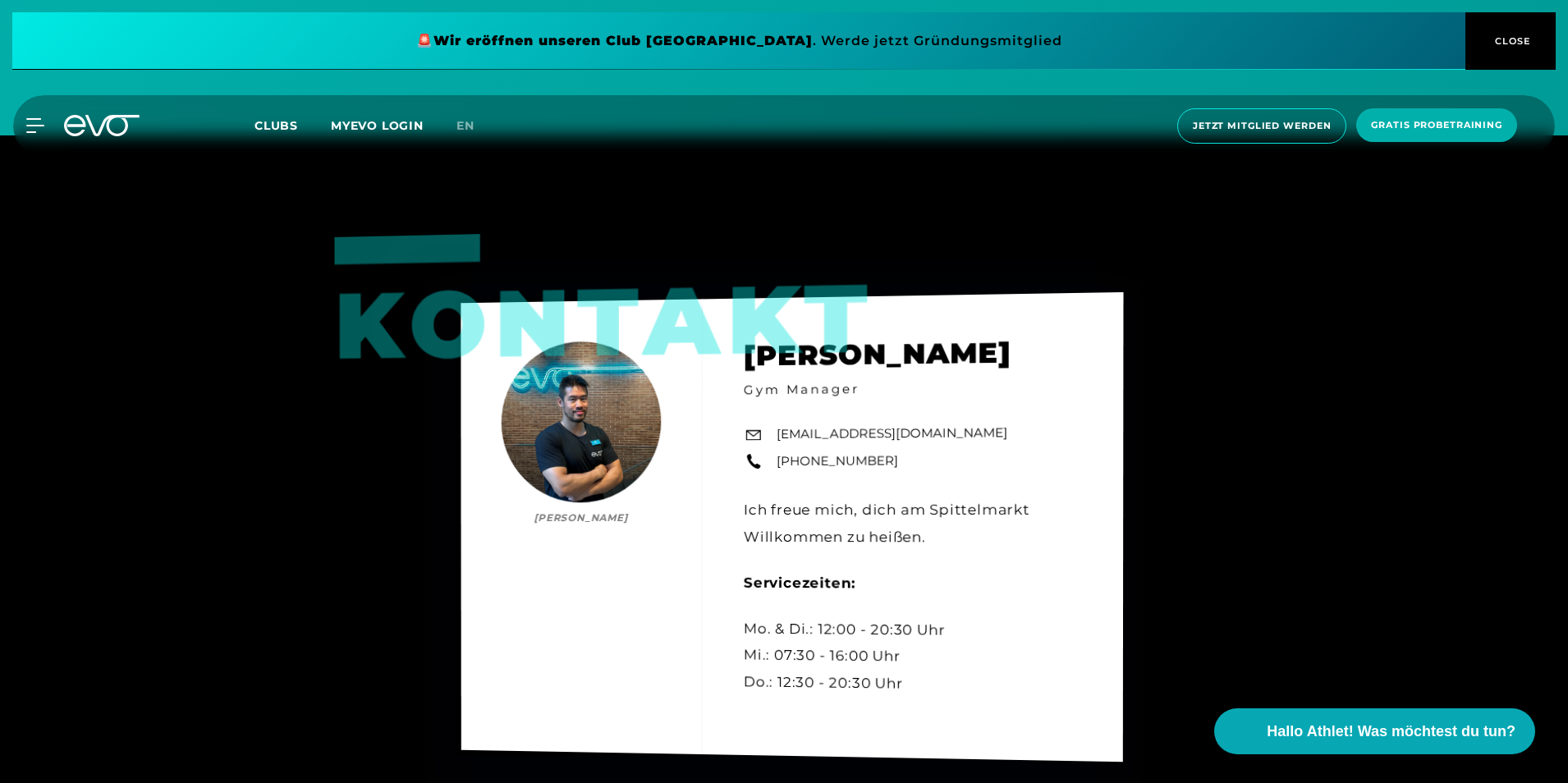
click at [943, 517] on div "Kontakt Duc Hien Ma Duc Hien Ma Gym Manager spittelmarkt@evofitness.de +49 172 …" at bounding box center [792, 527] width 663 height 470
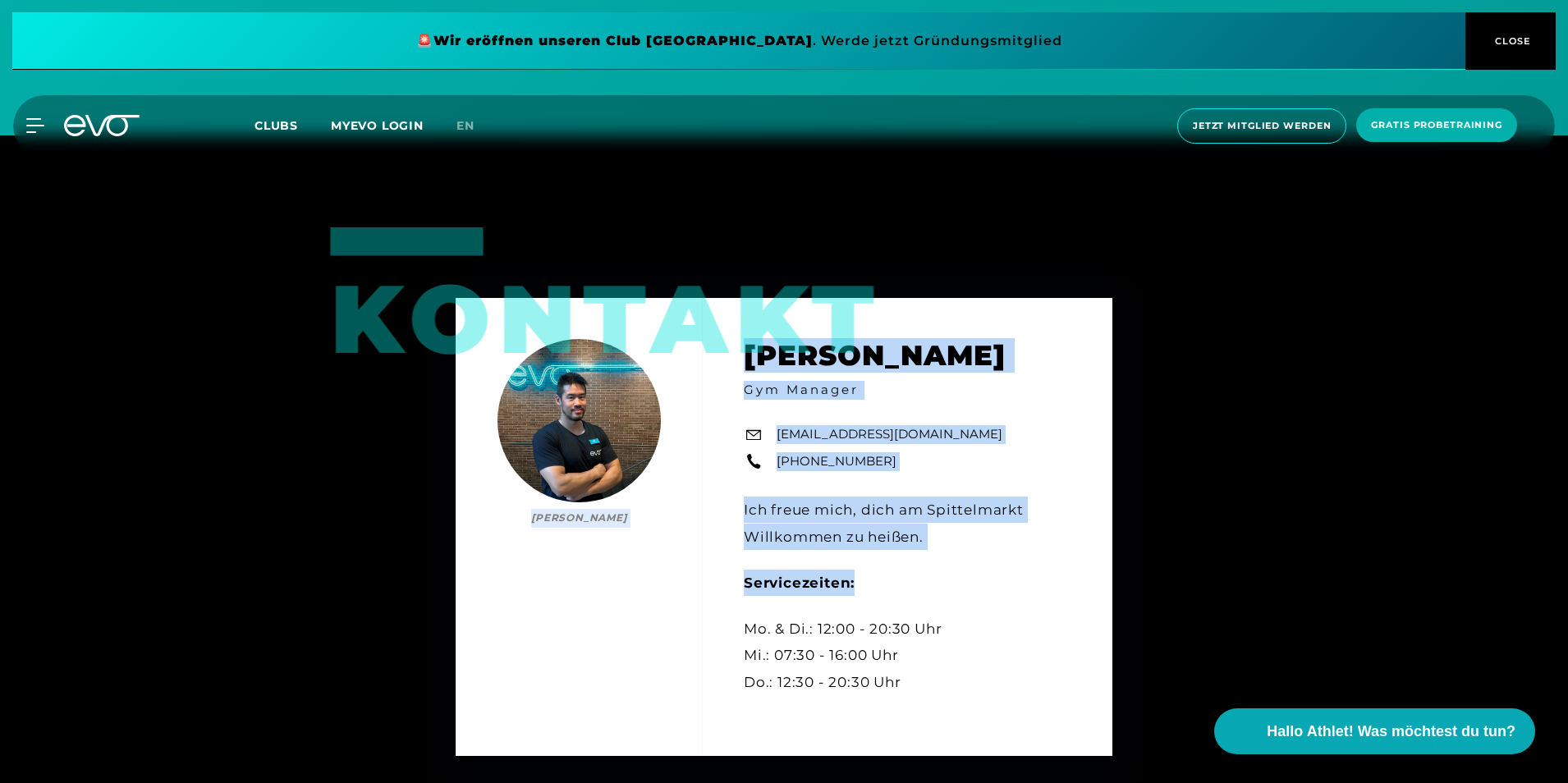
drag, startPoint x: 1124, startPoint y: 571, endPoint x: 213, endPoint y: 459, distance: 917.9
click at [213, 459] on div "Kontakt Duc Hien Ma Duc Hien Ma Gym Manager spittelmarkt@evofitness.de +49 172 …" at bounding box center [784, 527] width 1568 height 783
click at [634, 543] on div "Kontakt Duc Hien Ma Duc Hien Ma Gym Manager spittelmarkt@evofitness.de +49 172 …" at bounding box center [784, 527] width 657 height 458
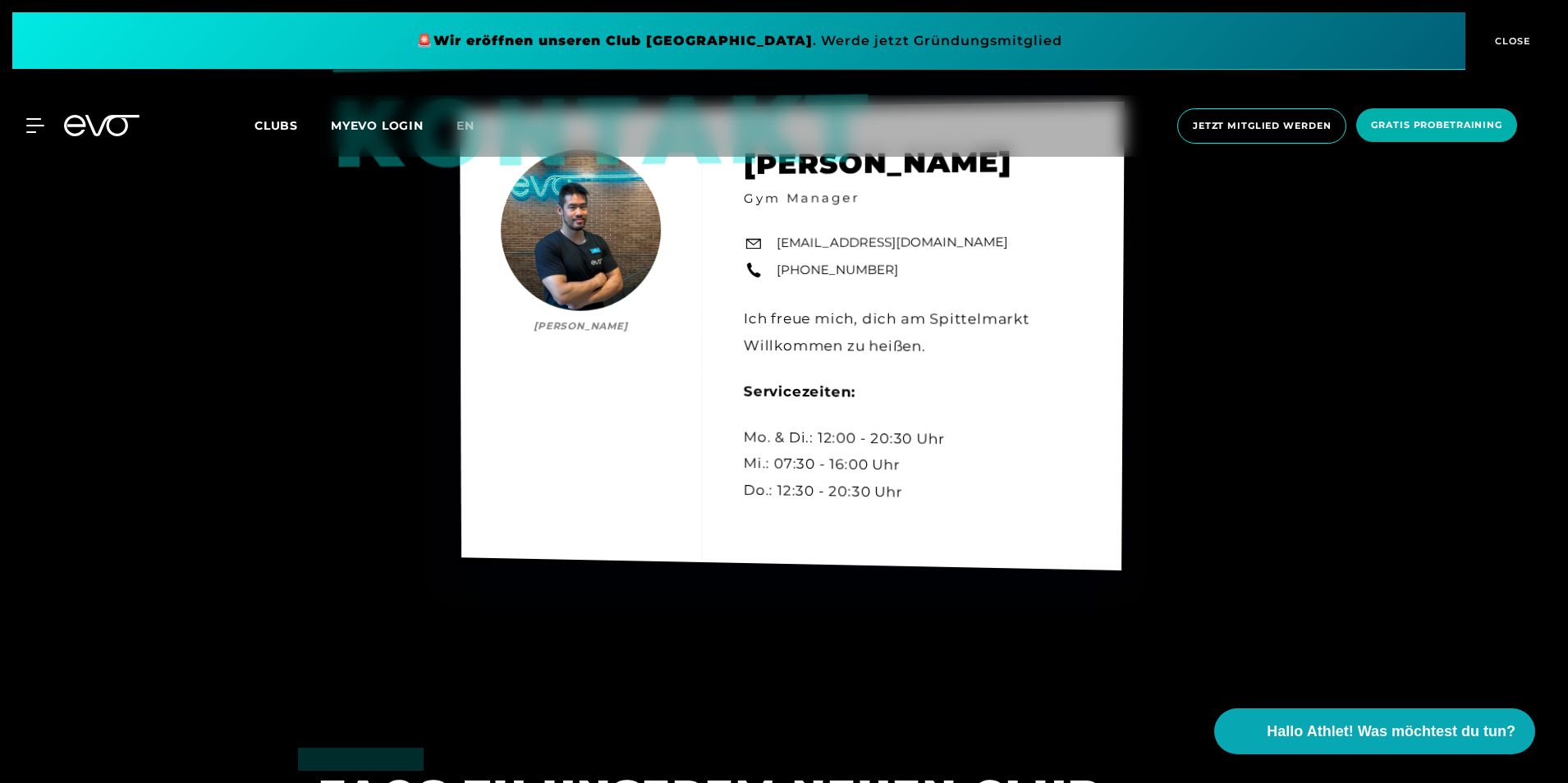
scroll to position [6157, 0]
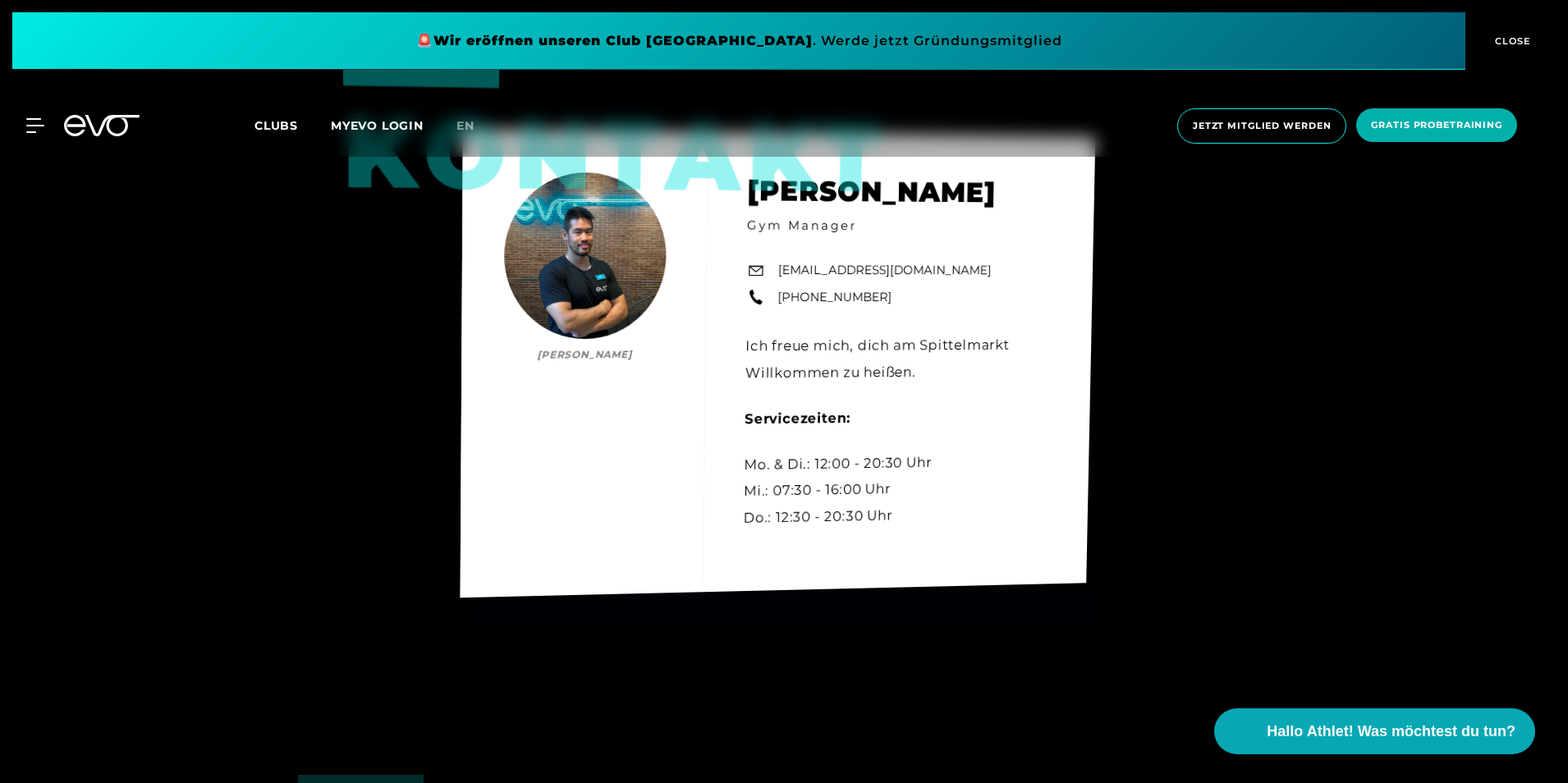
click at [564, 288] on div "Kontakt Duc Hien Ma Duc Hien Ma Gym Manager spittelmarkt@evofitness.de +49 172 …" at bounding box center [778, 363] width 635 height 469
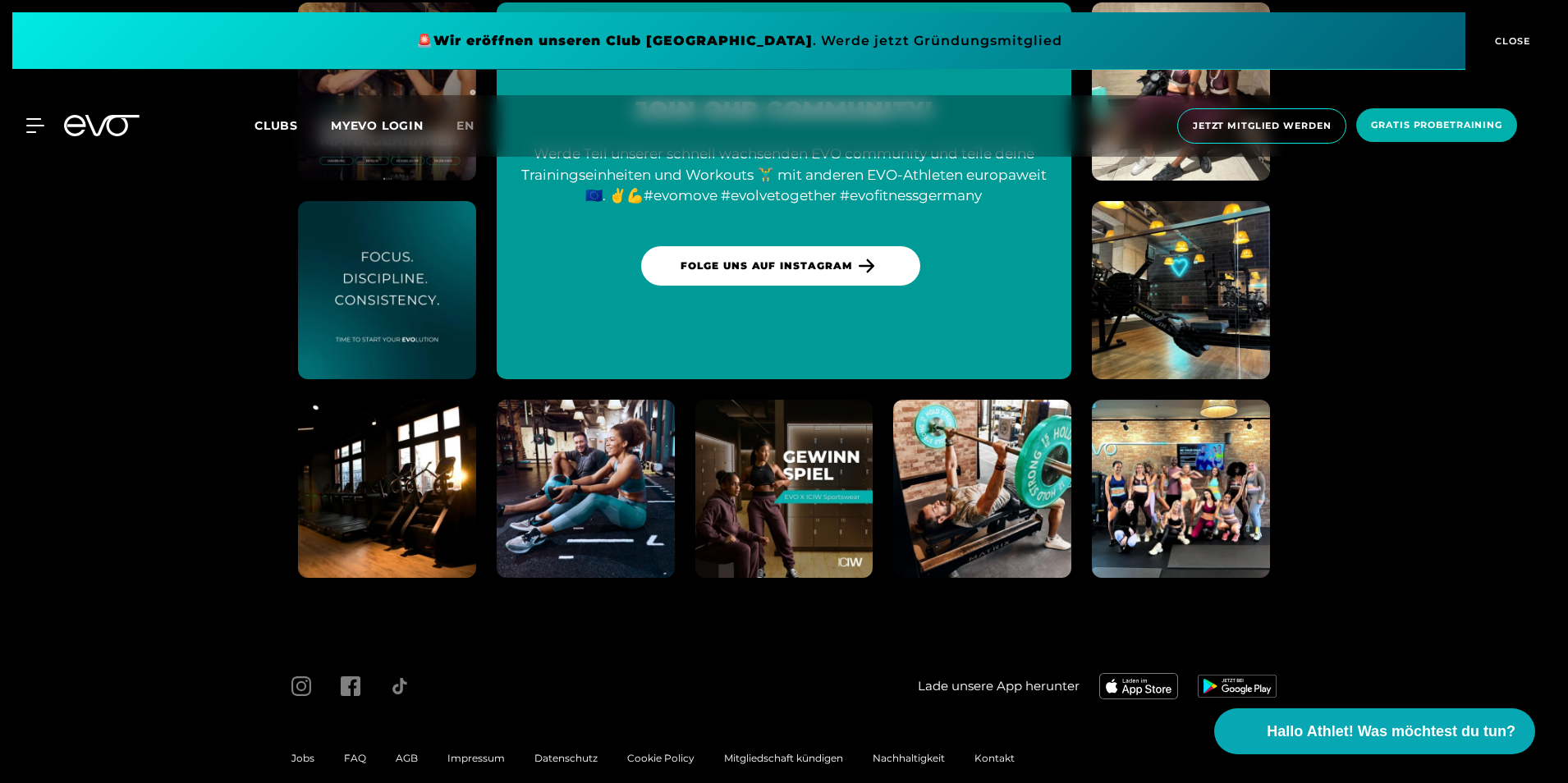
scroll to position [7775, 0]
